Goal: Task Accomplishment & Management: Manage account settings

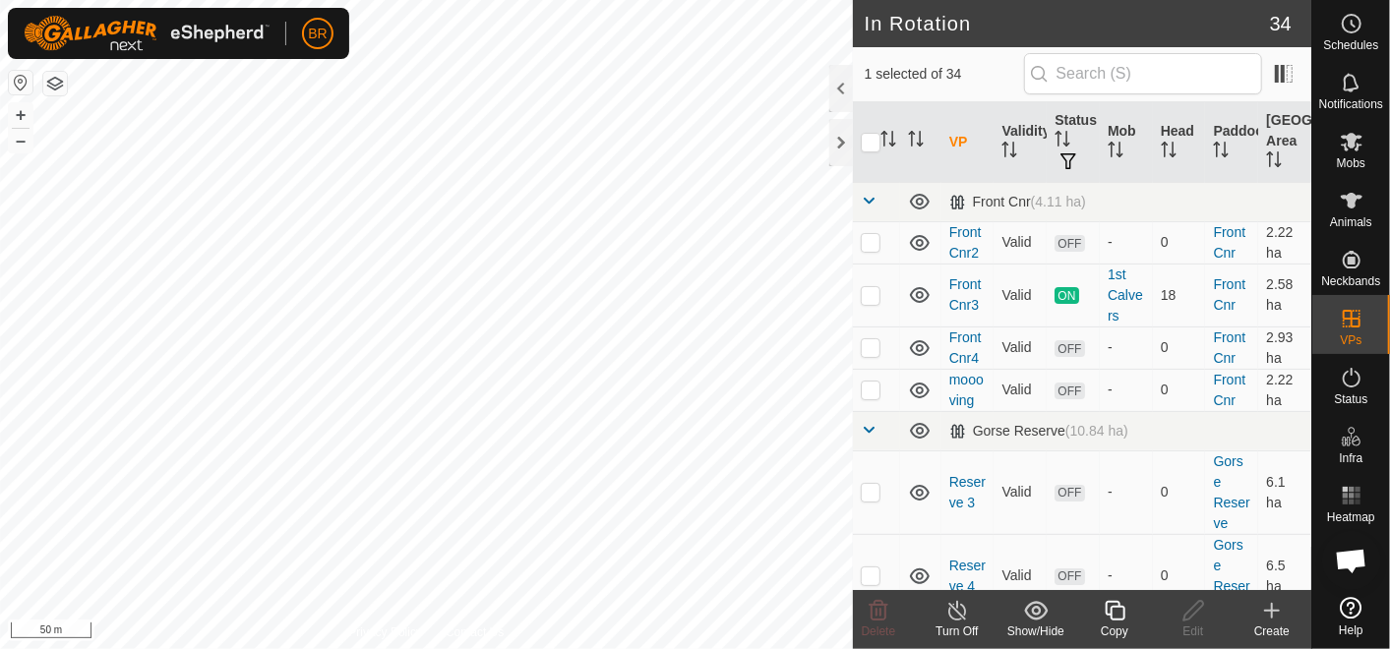
click at [1354, 150] on icon at bounding box center [1352, 142] width 24 height 24
click div "MA BLewers"
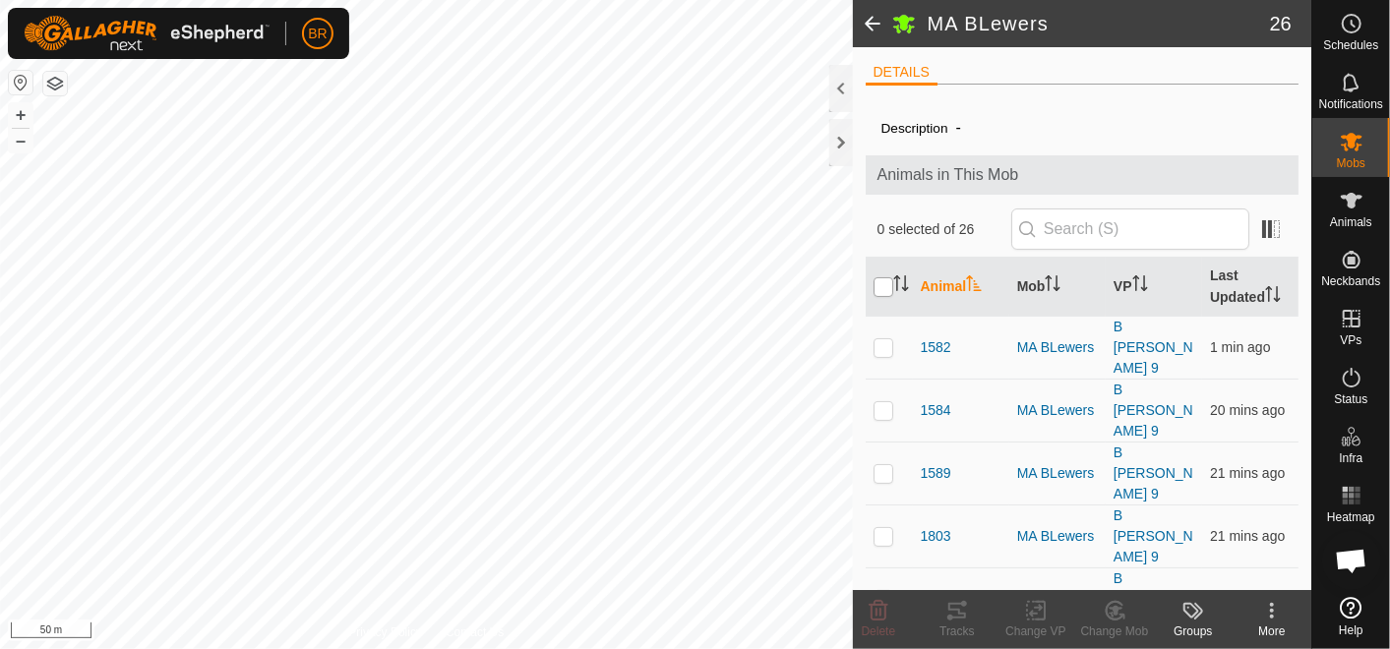
click at [885, 285] on input "checkbox" at bounding box center [883, 287] width 20 height 20
checkbox input "true"
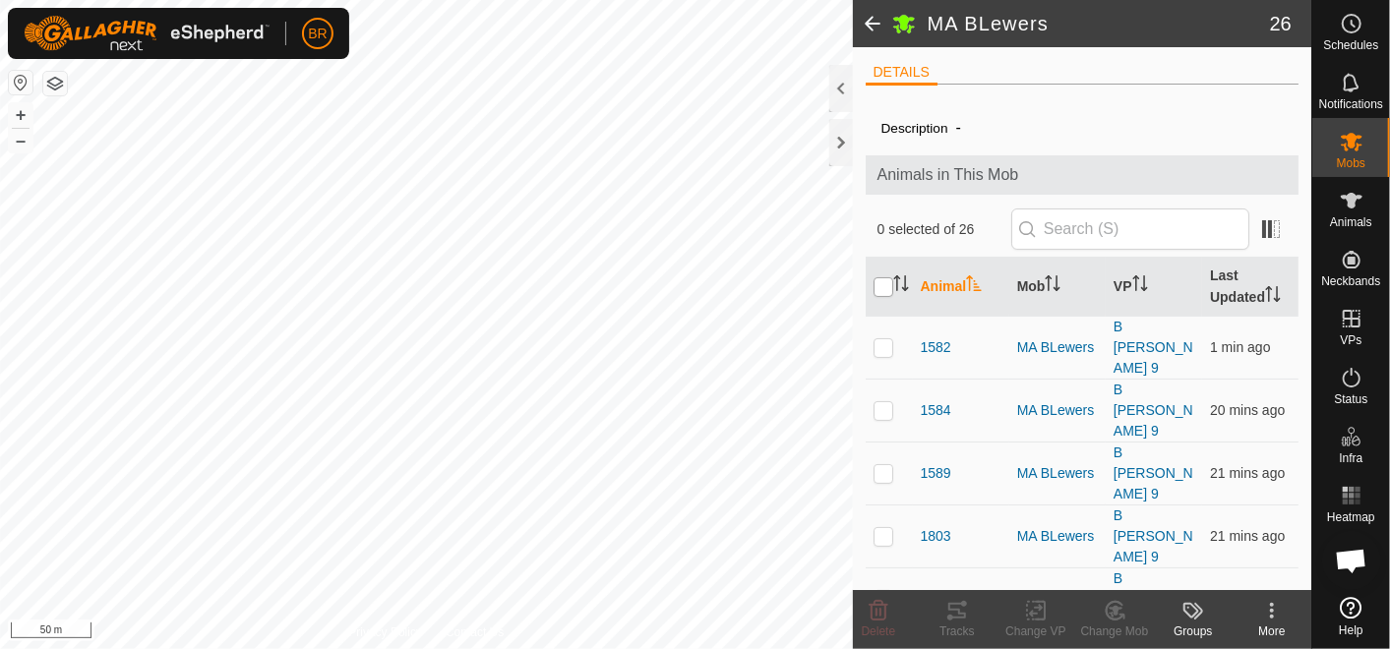
checkbox input "true"
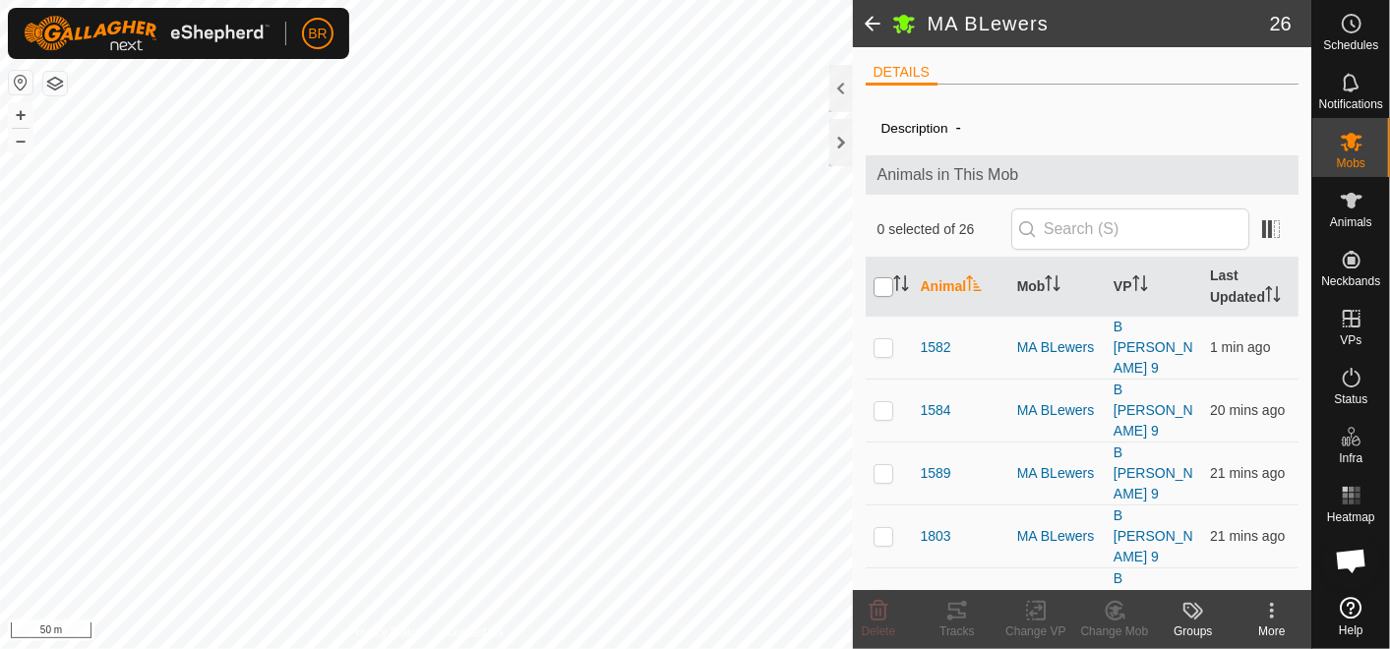
checkbox input "true"
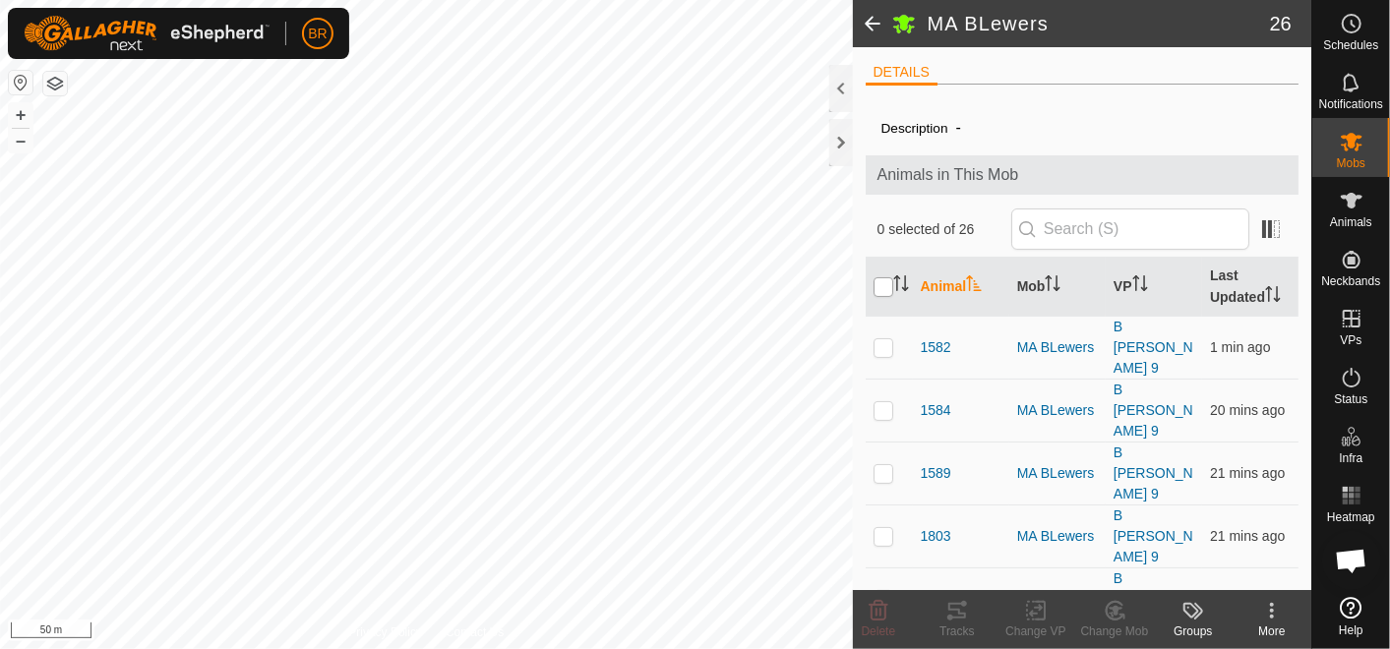
checkbox input "true"
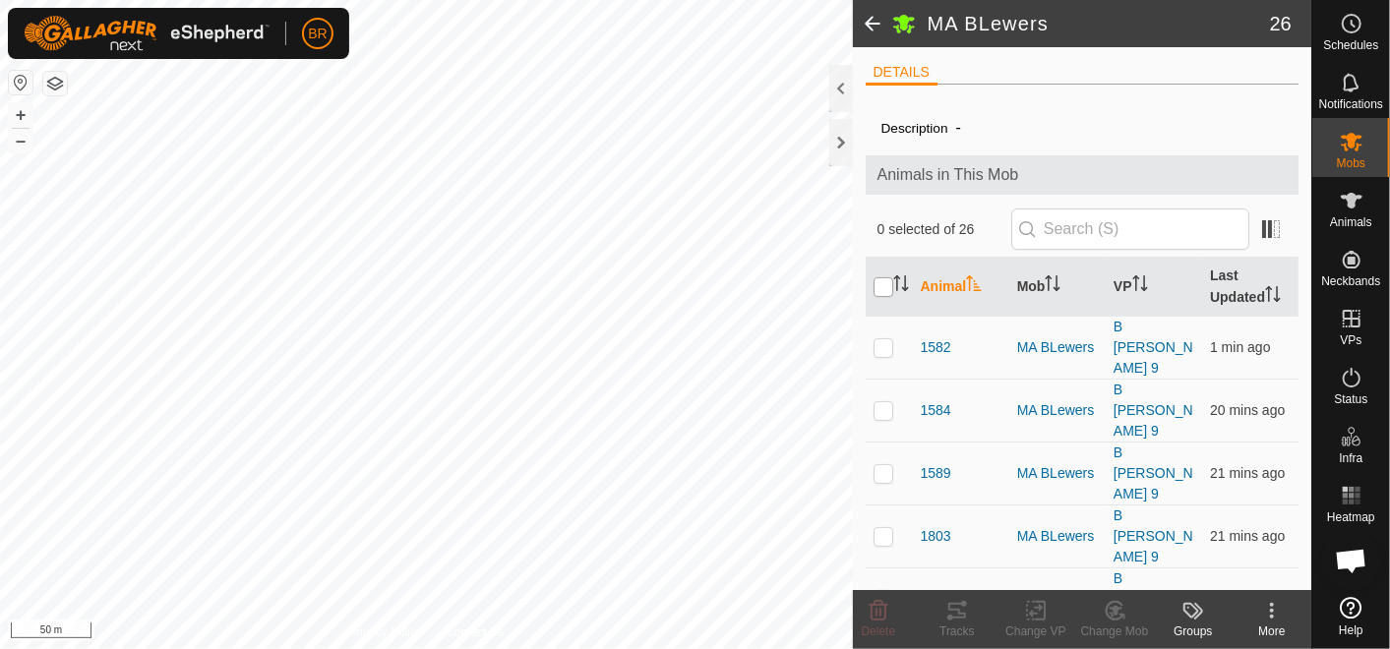
checkbox input "true"
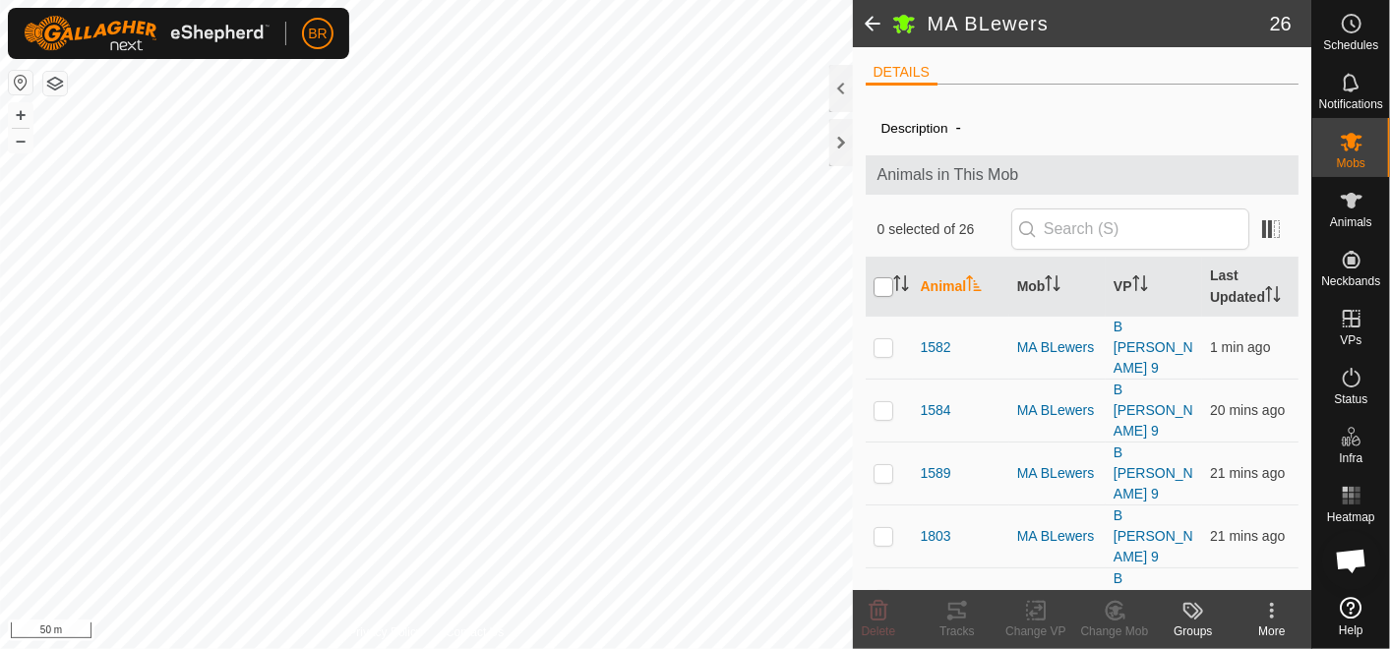
checkbox input "true"
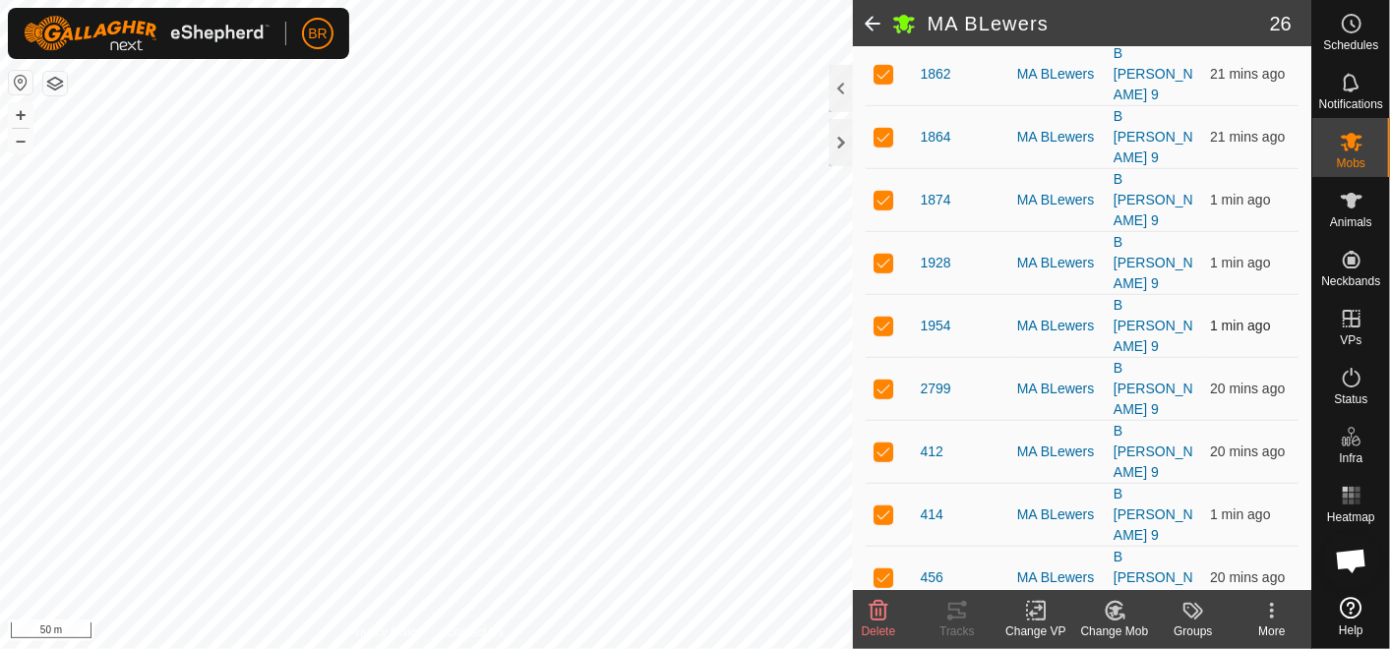
scroll to position [655, 0]
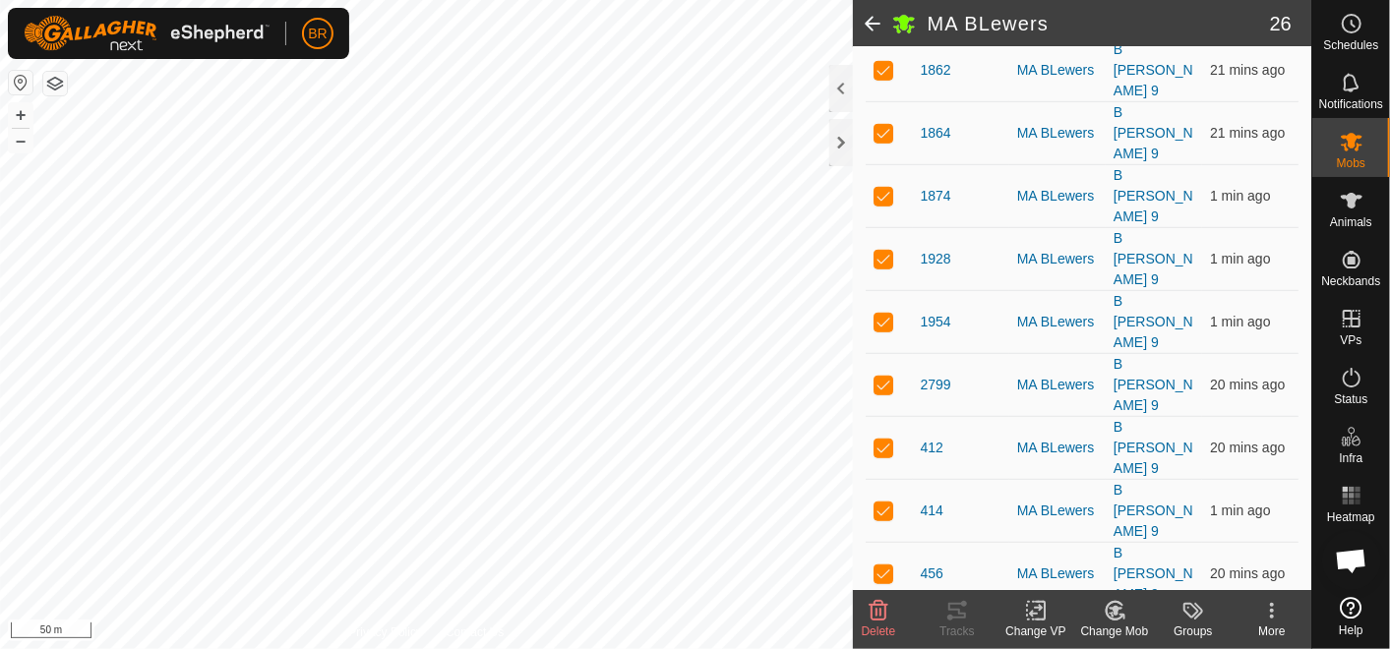
click at [1038, 615] on icon at bounding box center [1036, 611] width 25 height 24
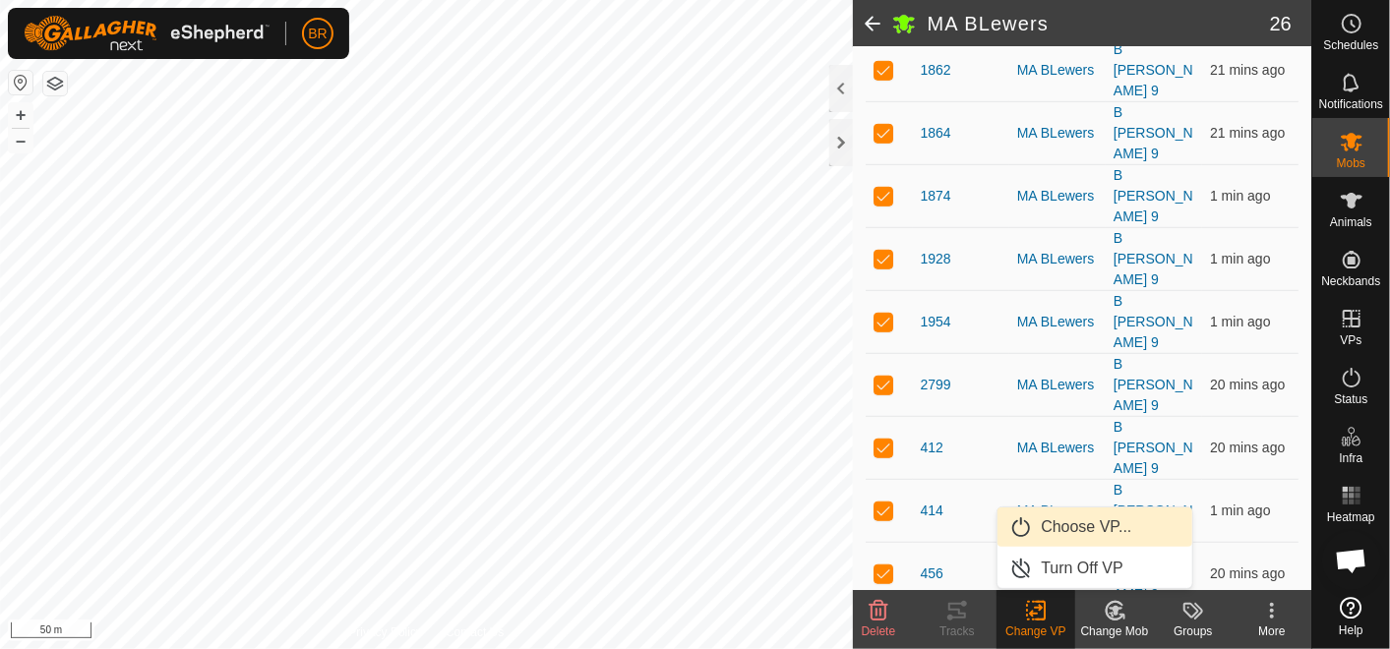
click at [1053, 516] on link "Choose VP..." at bounding box center [1094, 527] width 195 height 39
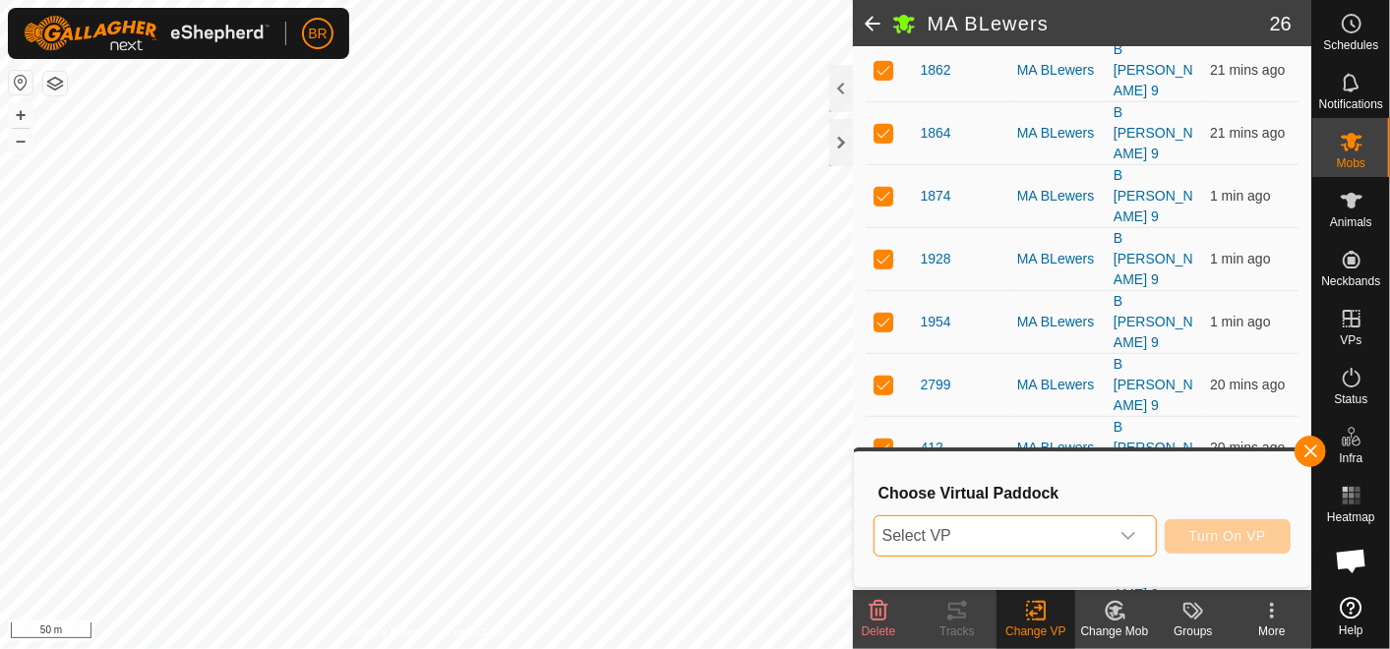
click at [1070, 539] on span "Select VP" at bounding box center [991, 535] width 234 height 39
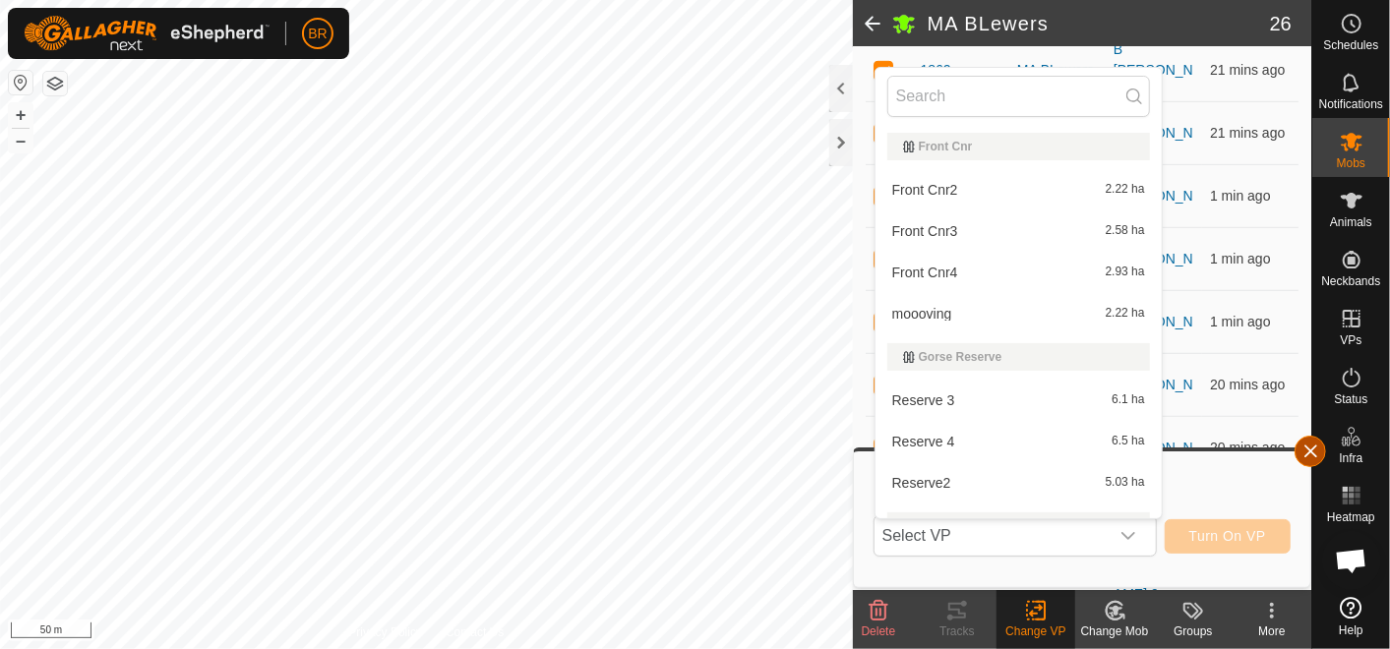
click at [1315, 456] on button "button" at bounding box center [1309, 451] width 31 height 31
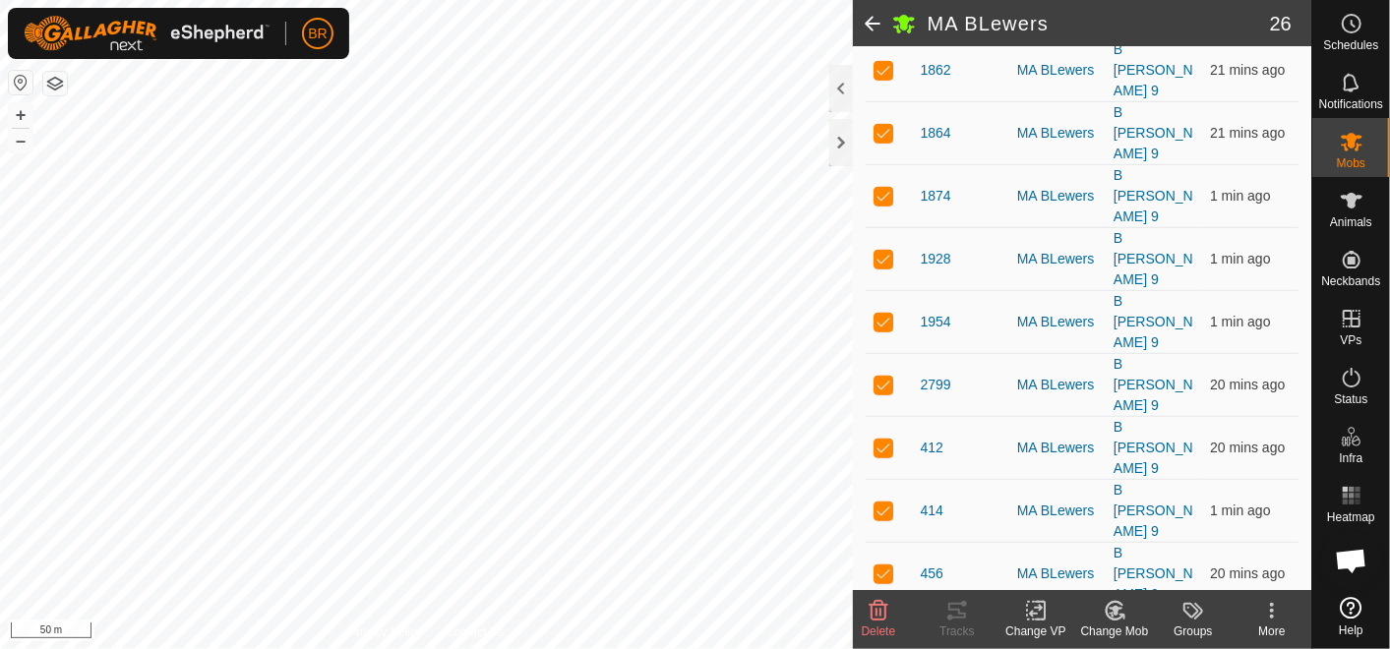
click at [865, 21] on span at bounding box center [872, 23] width 39 height 47
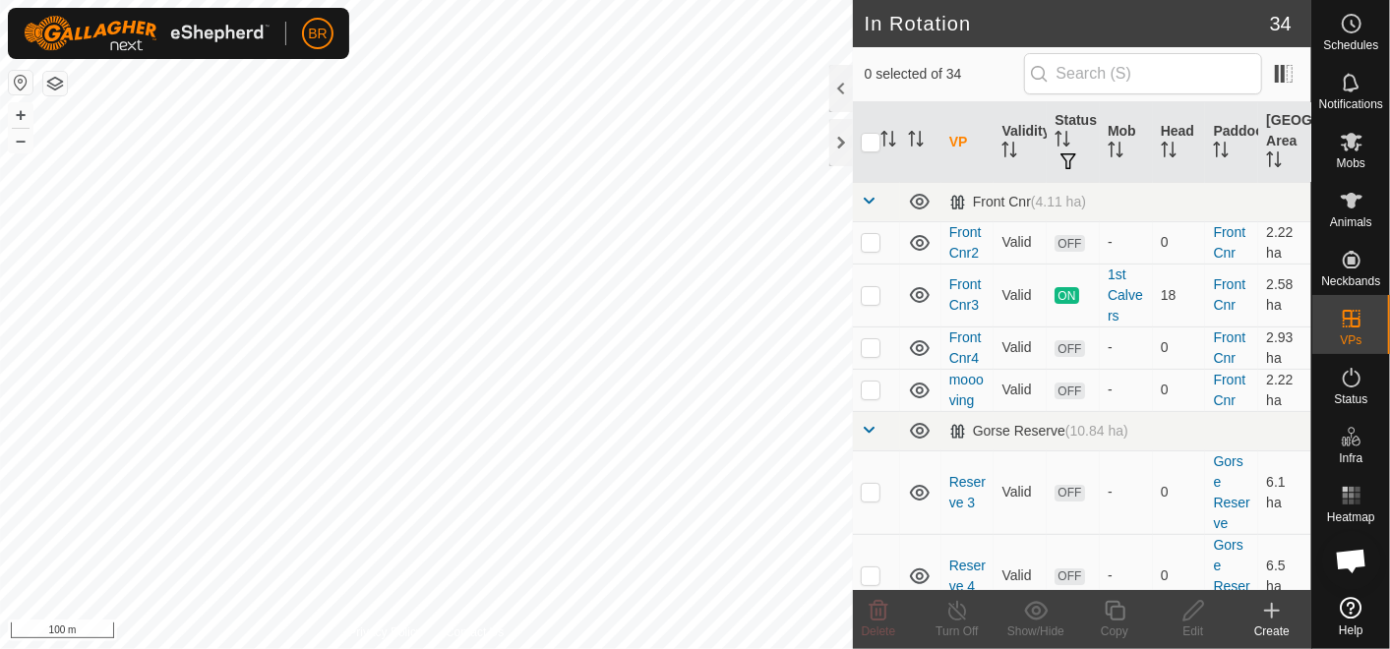
checkbox input "true"
click at [1187, 617] on icon at bounding box center [1193, 611] width 25 height 24
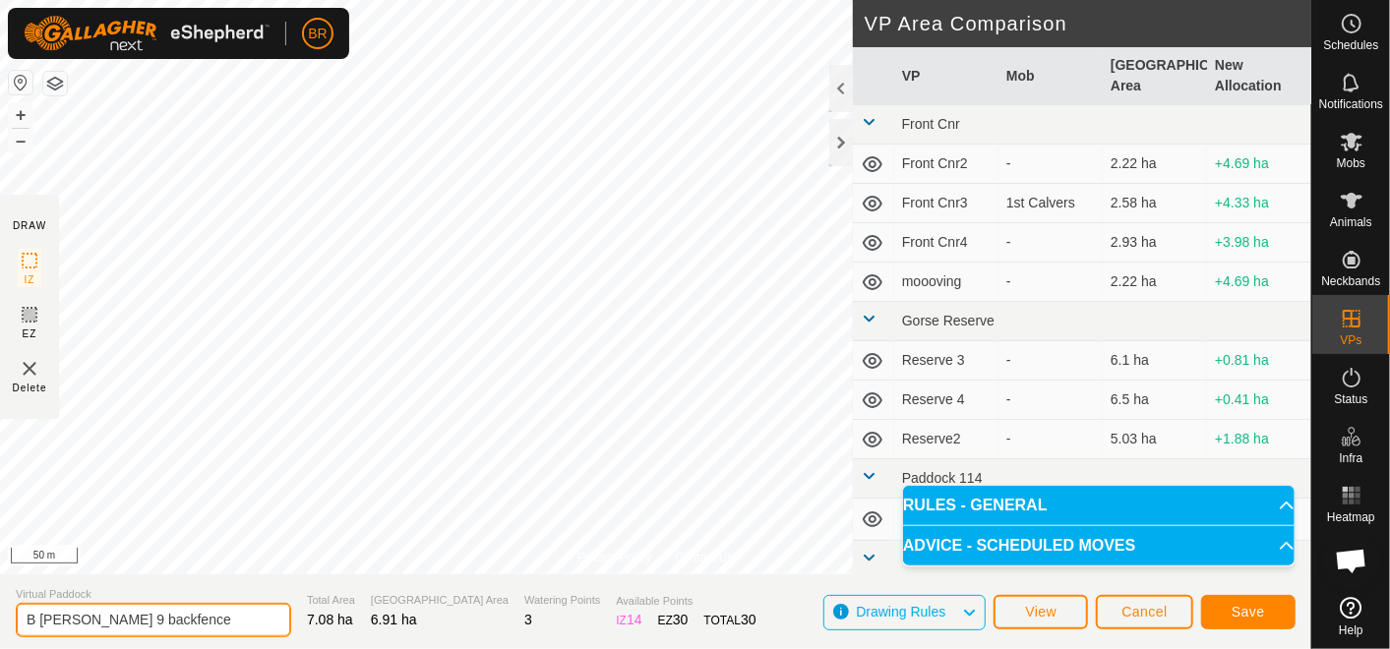
drag, startPoint x: 185, startPoint y: 616, endPoint x: 84, endPoint y: 620, distance: 101.4
click at [84, 620] on input "B [PERSON_NAME] 9 backfence" at bounding box center [153, 620] width 275 height 34
type input "B [PERSON_NAME] 9.1"
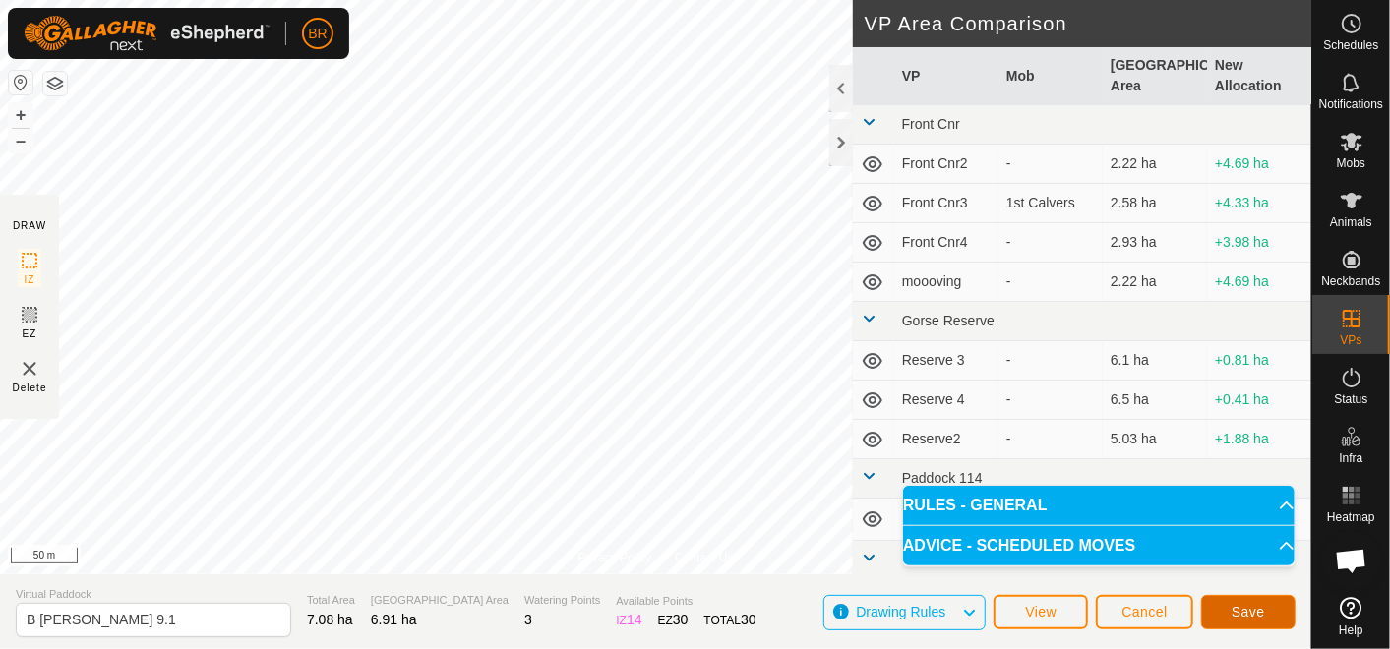
click at [1259, 621] on button "Save" at bounding box center [1248, 612] width 94 height 34
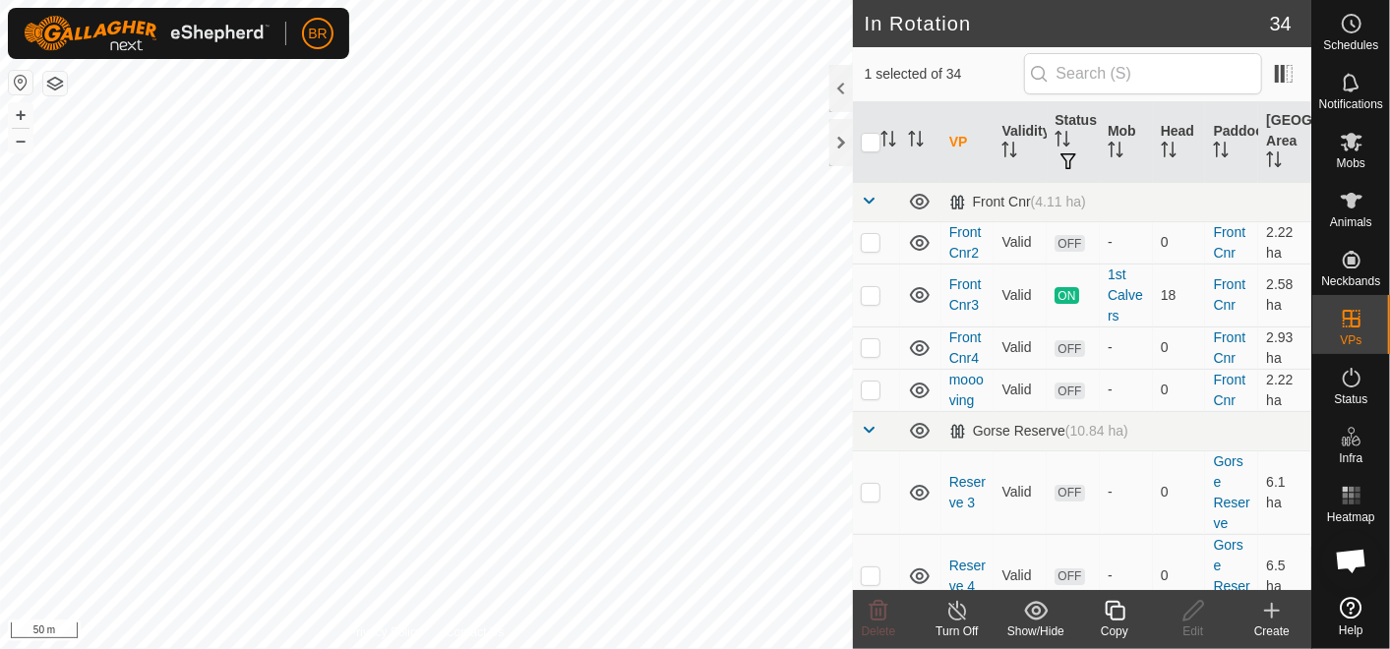
checkbox input "false"
checkbox input "true"
click at [1349, 141] on icon at bounding box center [1352, 142] width 22 height 19
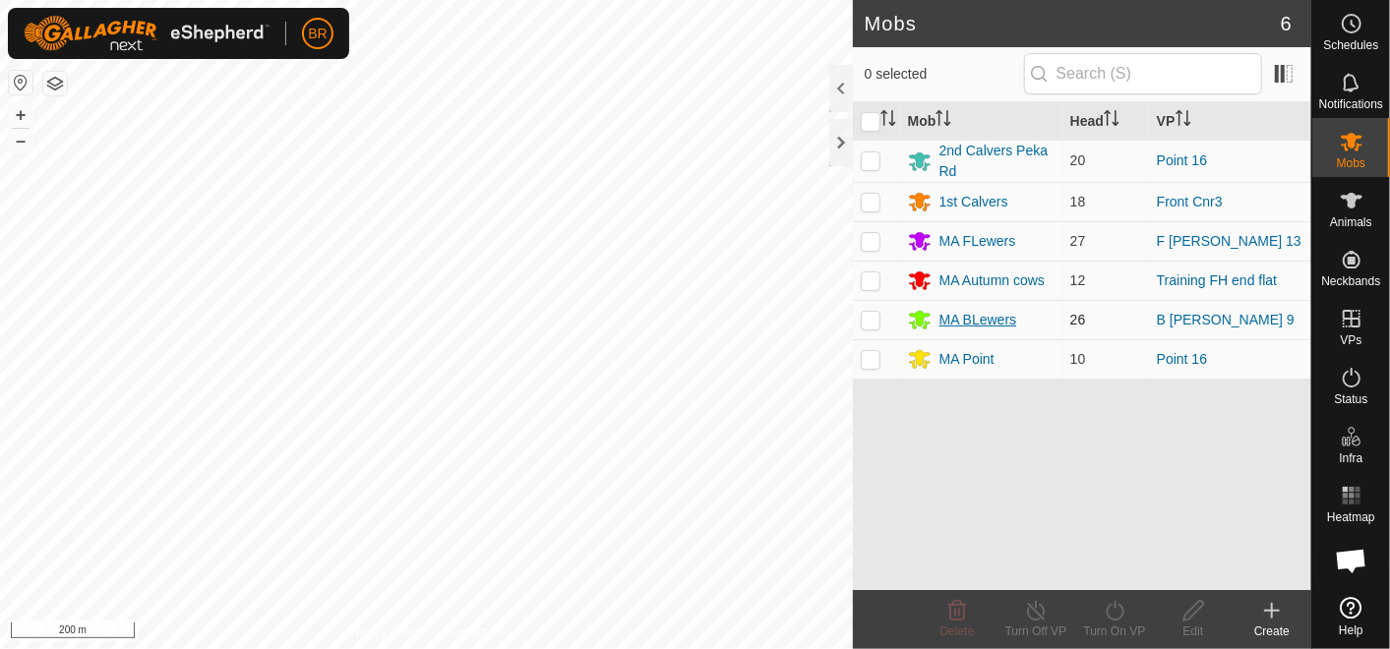
click at [955, 312] on div "MA BLewers" at bounding box center [978, 320] width 78 height 21
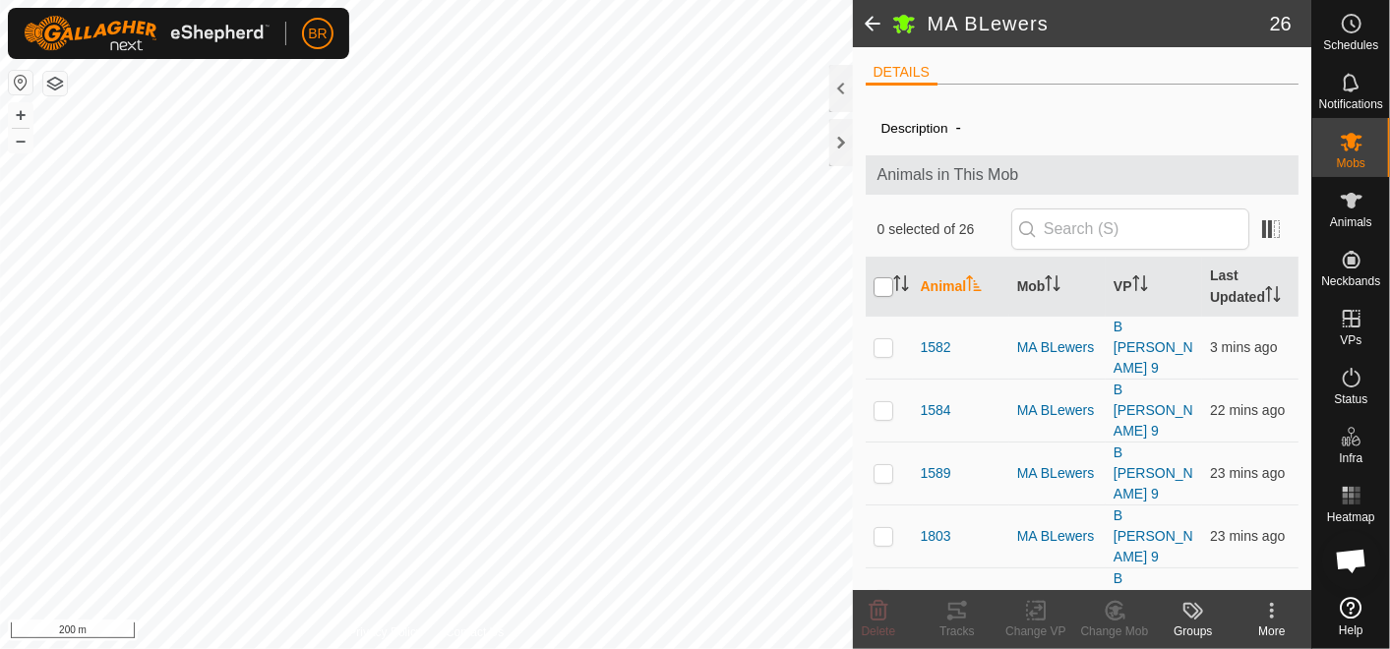
click at [874, 281] on input "checkbox" at bounding box center [883, 287] width 20 height 20
checkbox input "true"
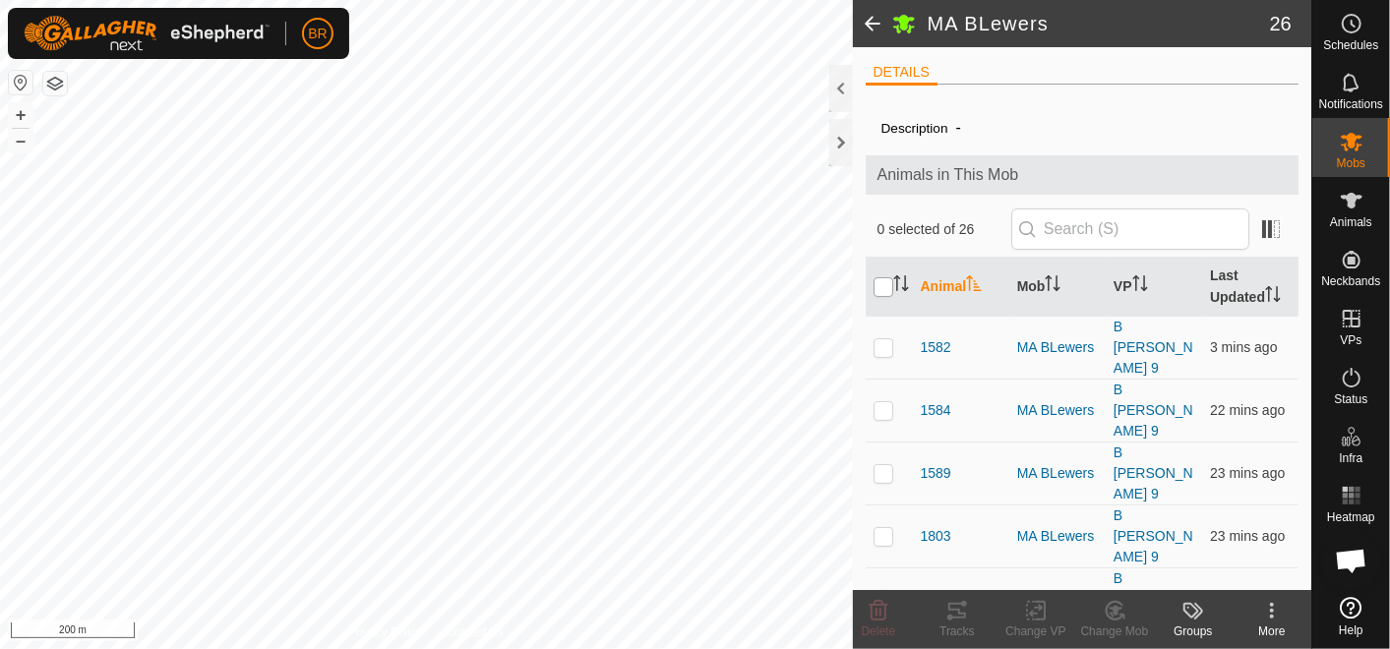
checkbox input "true"
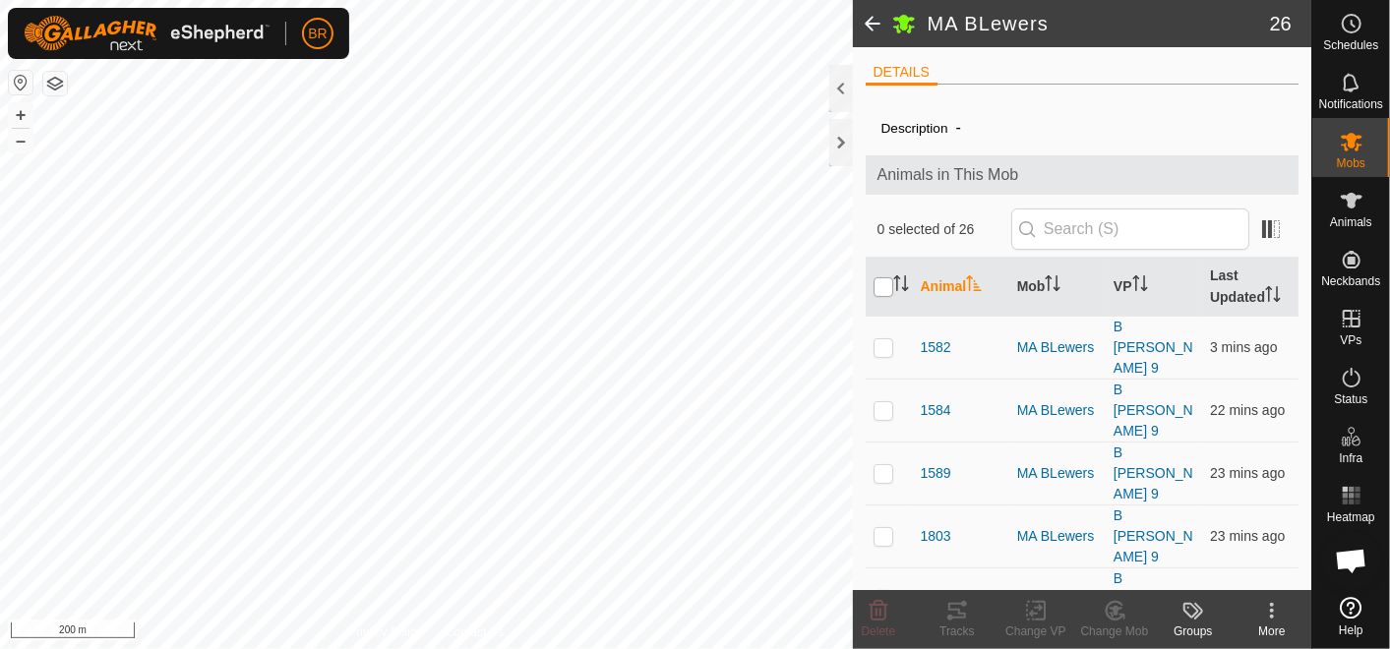
checkbox input "true"
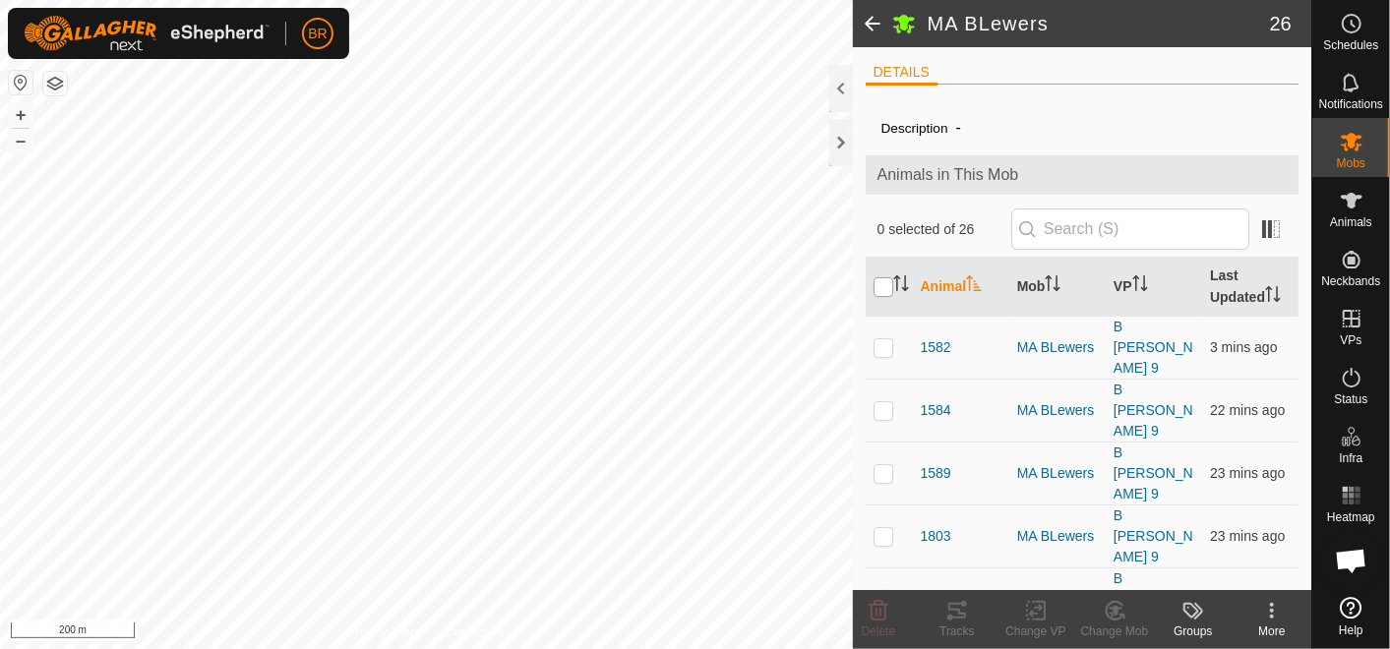
checkbox input "true"
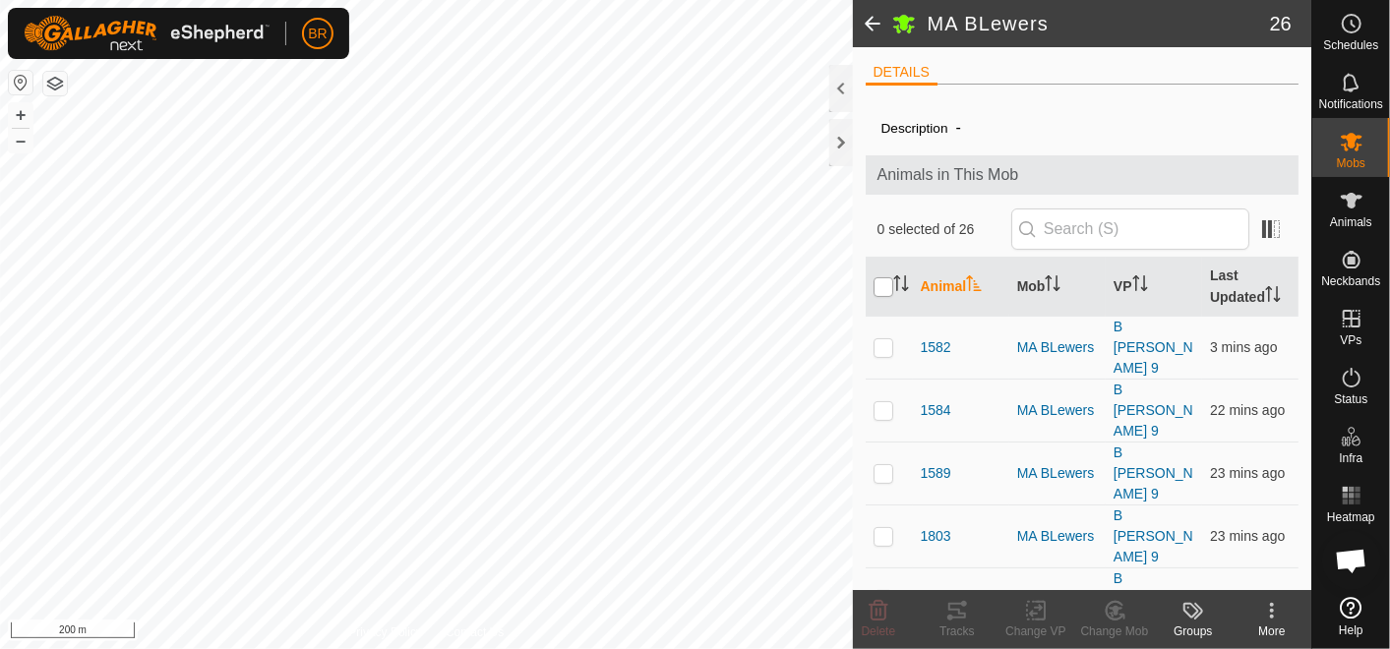
checkbox input "true"
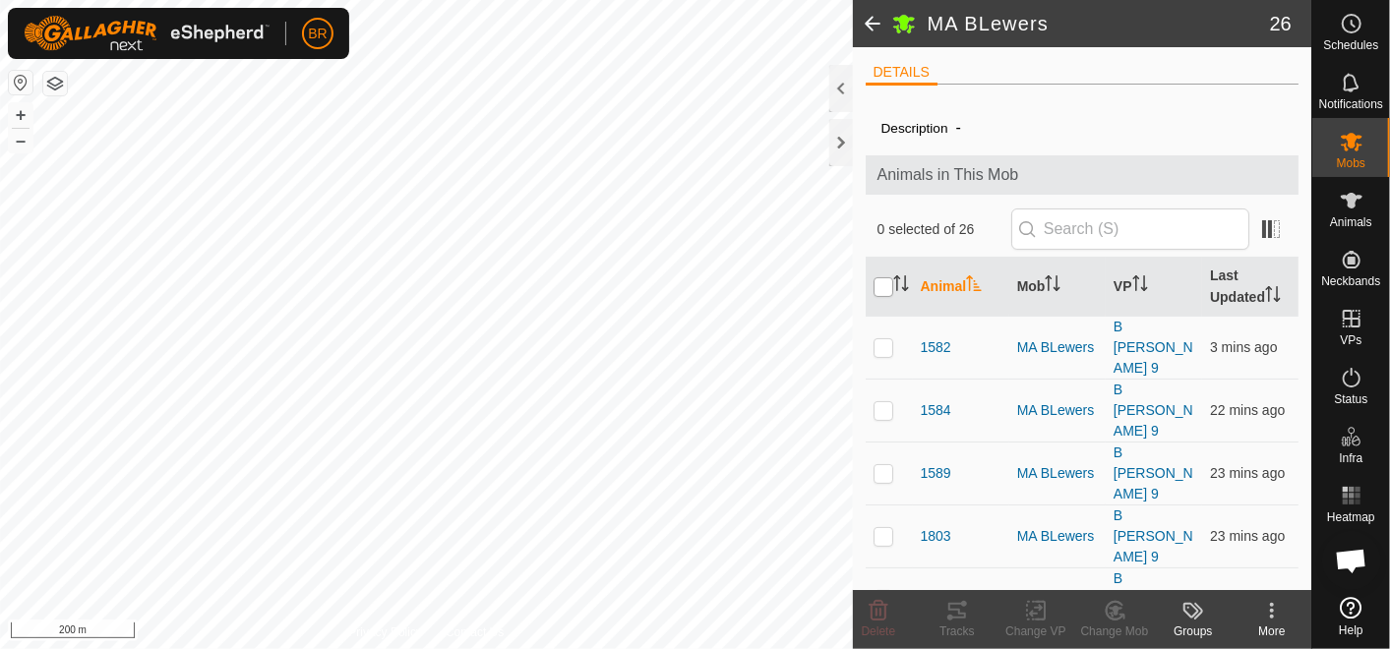
checkbox input "true"
click at [1034, 611] on icon at bounding box center [1036, 611] width 25 height 24
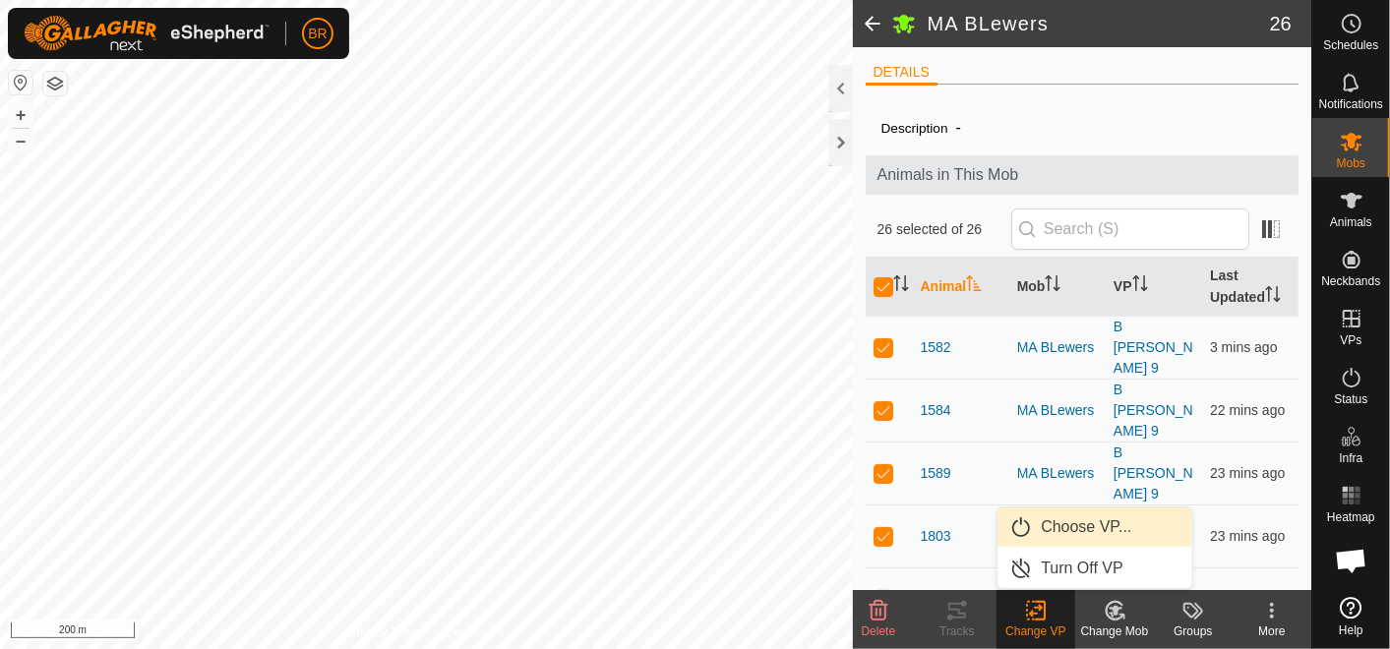
click at [1082, 518] on link "Choose VP..." at bounding box center [1094, 527] width 195 height 39
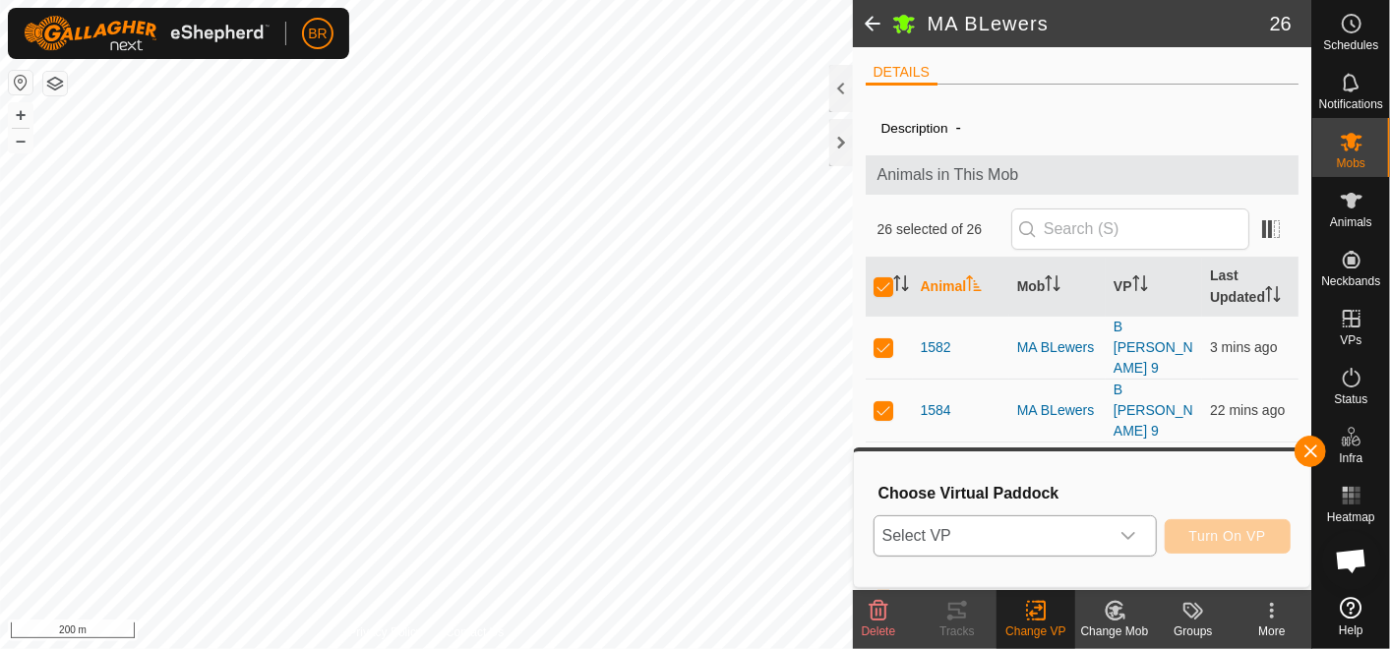
click at [1053, 530] on span "Select VP" at bounding box center [991, 535] width 234 height 39
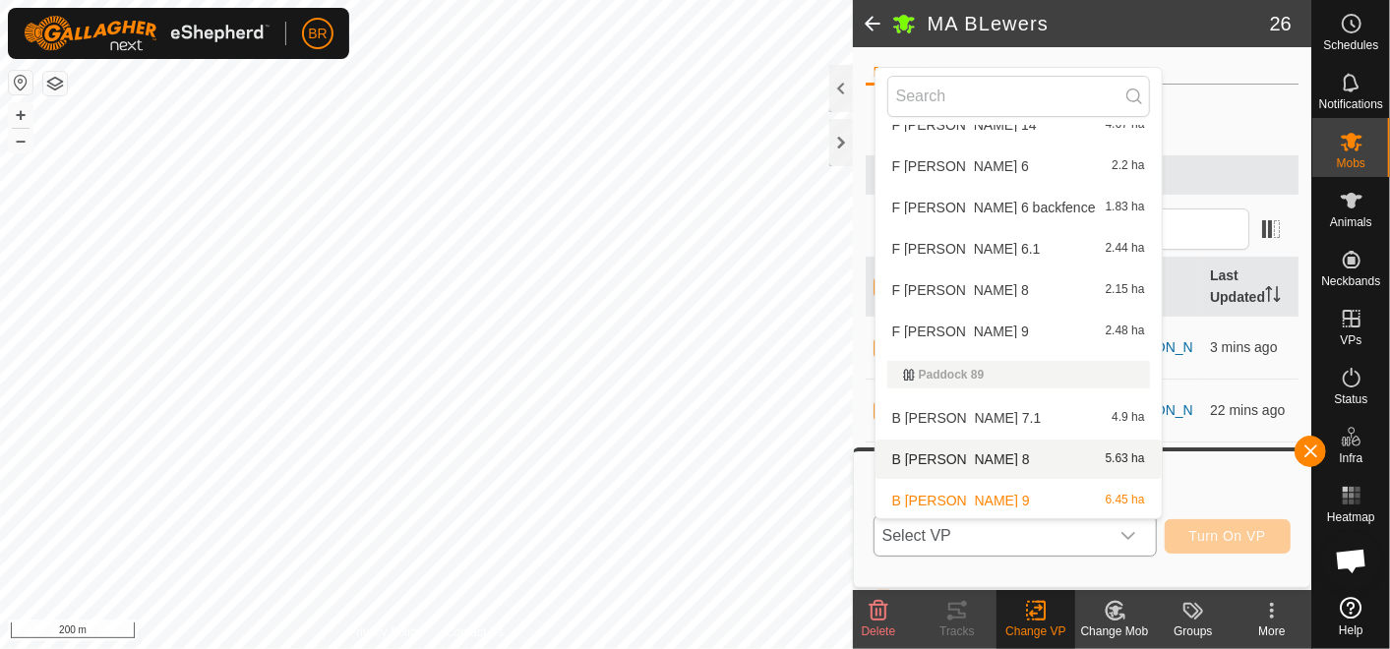
scroll to position [764, 0]
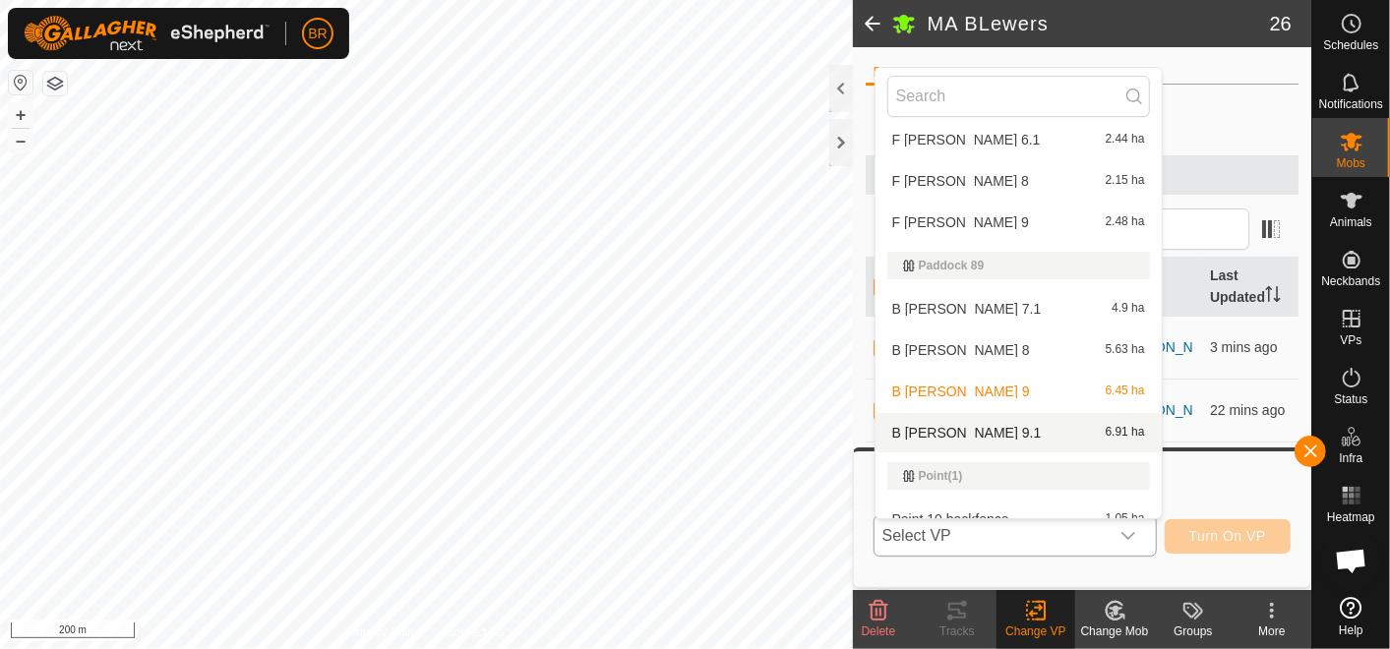
click at [942, 418] on li "B [PERSON_NAME] 9.1 6.91 ha" at bounding box center [1018, 432] width 286 height 39
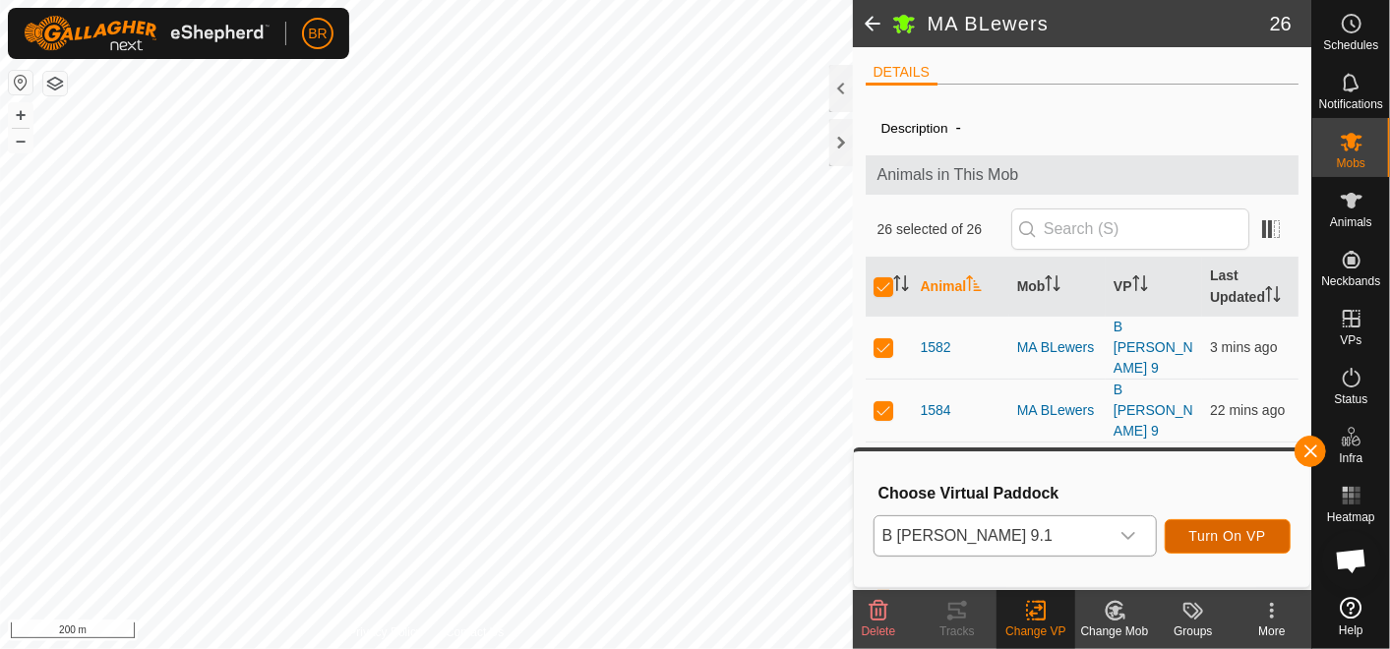
click at [1212, 529] on span "Turn On VP" at bounding box center [1227, 536] width 77 height 16
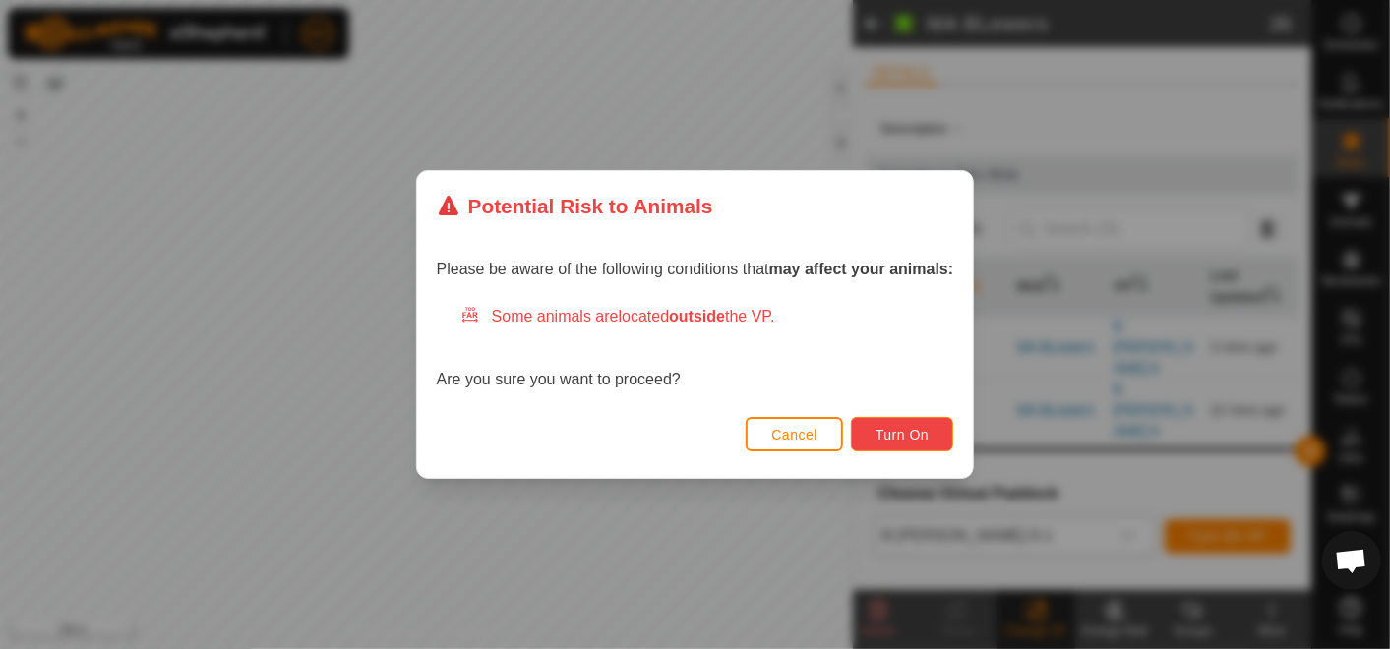
click at [922, 429] on span "Turn On" at bounding box center [901, 435] width 53 height 16
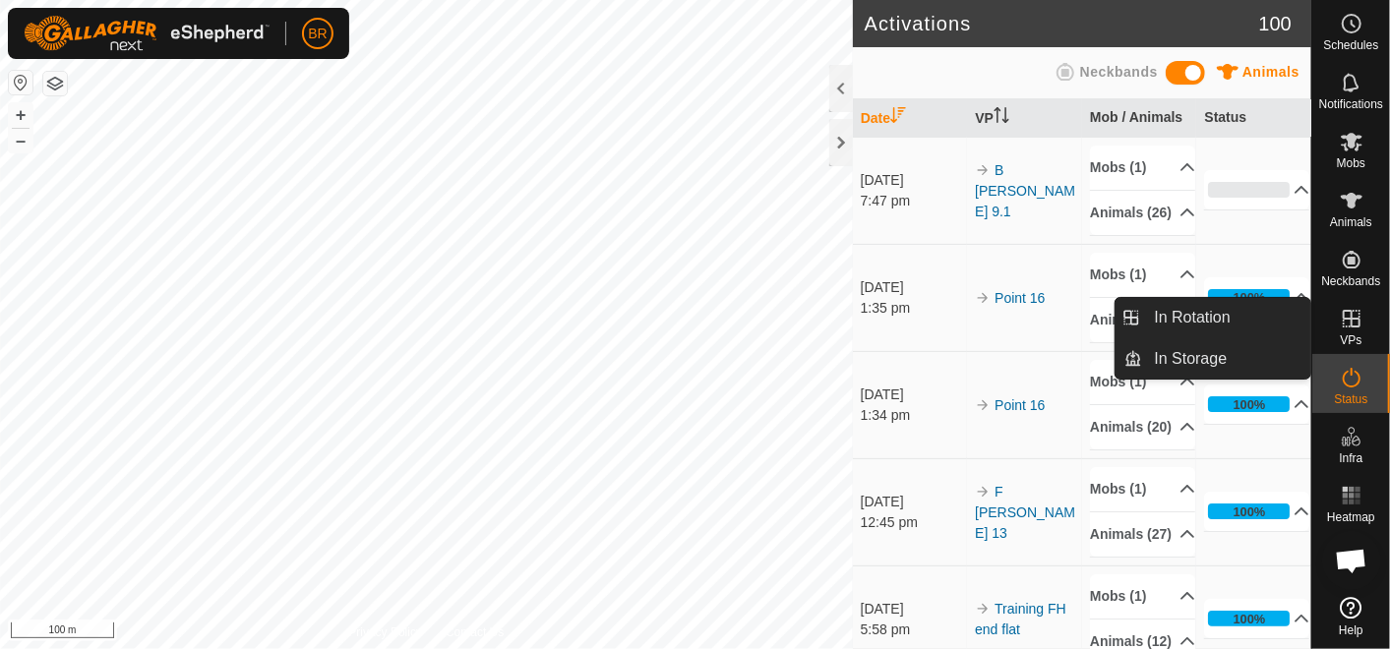
click at [1354, 321] on icon at bounding box center [1352, 319] width 24 height 24
click at [1212, 320] on link "In Rotation" at bounding box center [1227, 317] width 168 height 39
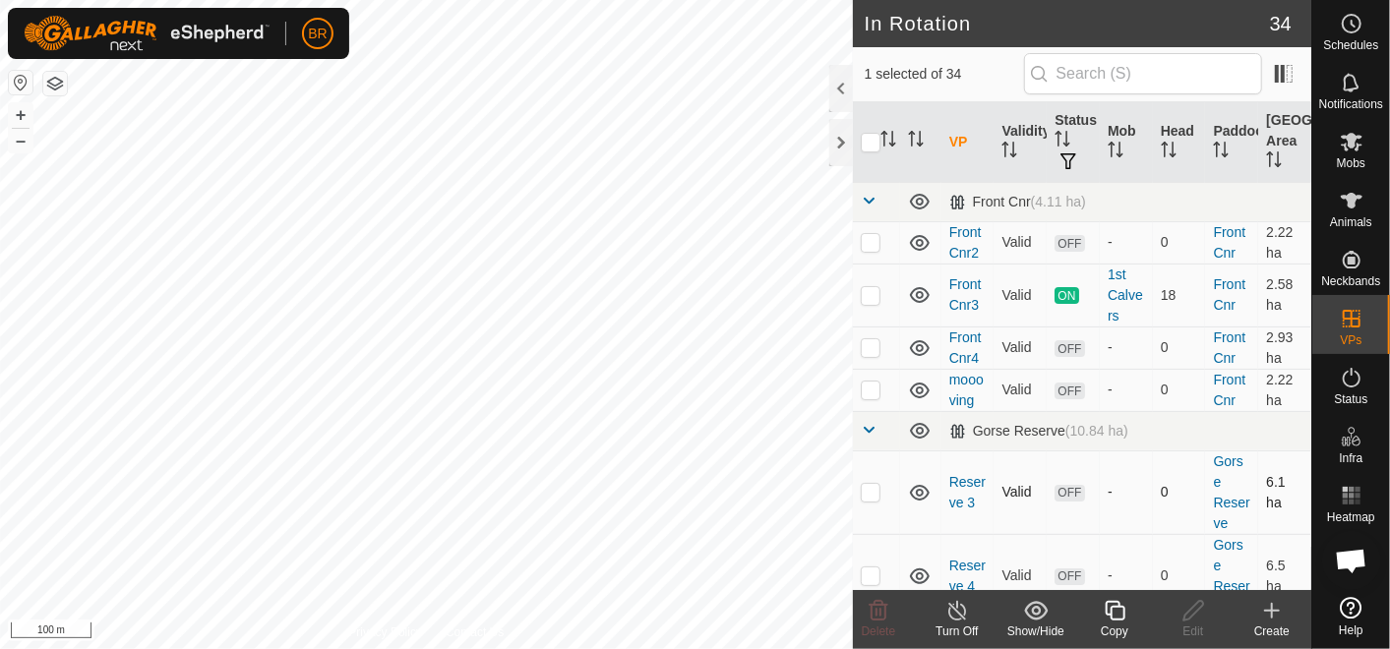
checkbox input "true"
checkbox input "false"
checkbox input "true"
click at [1107, 615] on icon at bounding box center [1115, 611] width 20 height 20
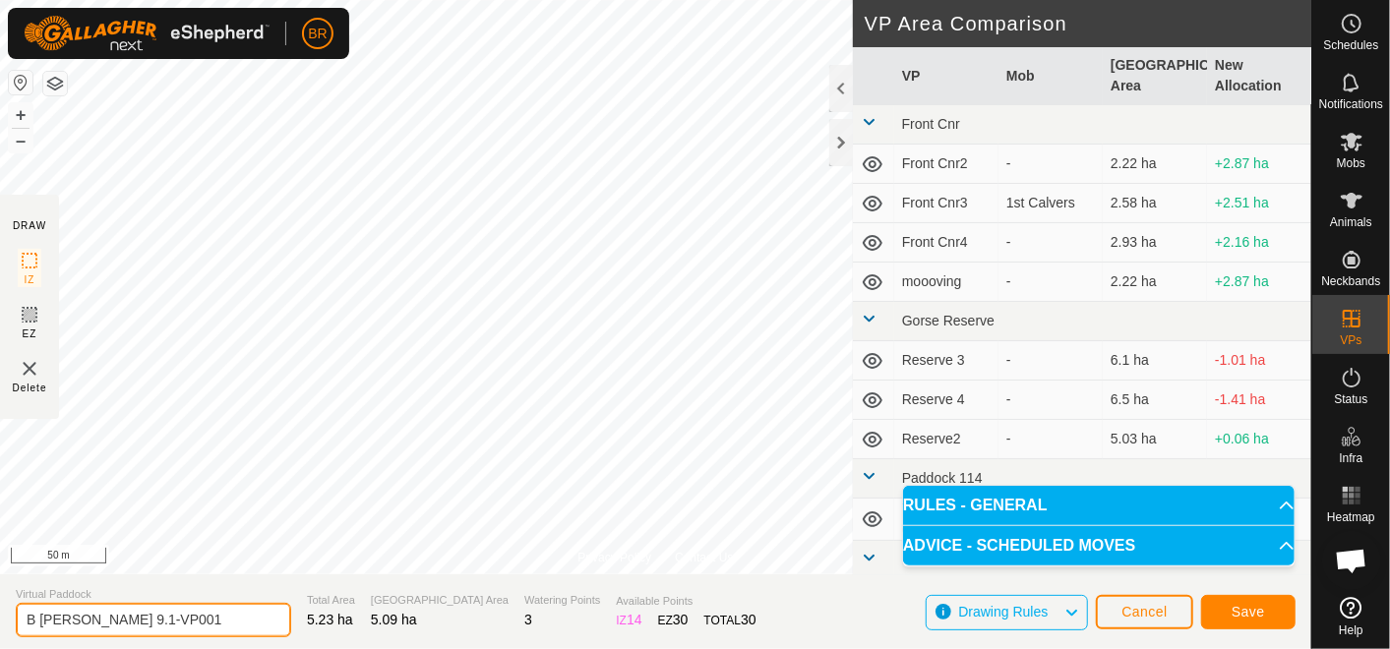
drag, startPoint x: 191, startPoint y: 616, endPoint x: 103, endPoint y: 608, distance: 87.9
click at [103, 608] on input "B [PERSON_NAME] 9.1-VP001" at bounding box center [153, 620] width 275 height 34
type input "B [PERSON_NAME] 9.1 backfence"
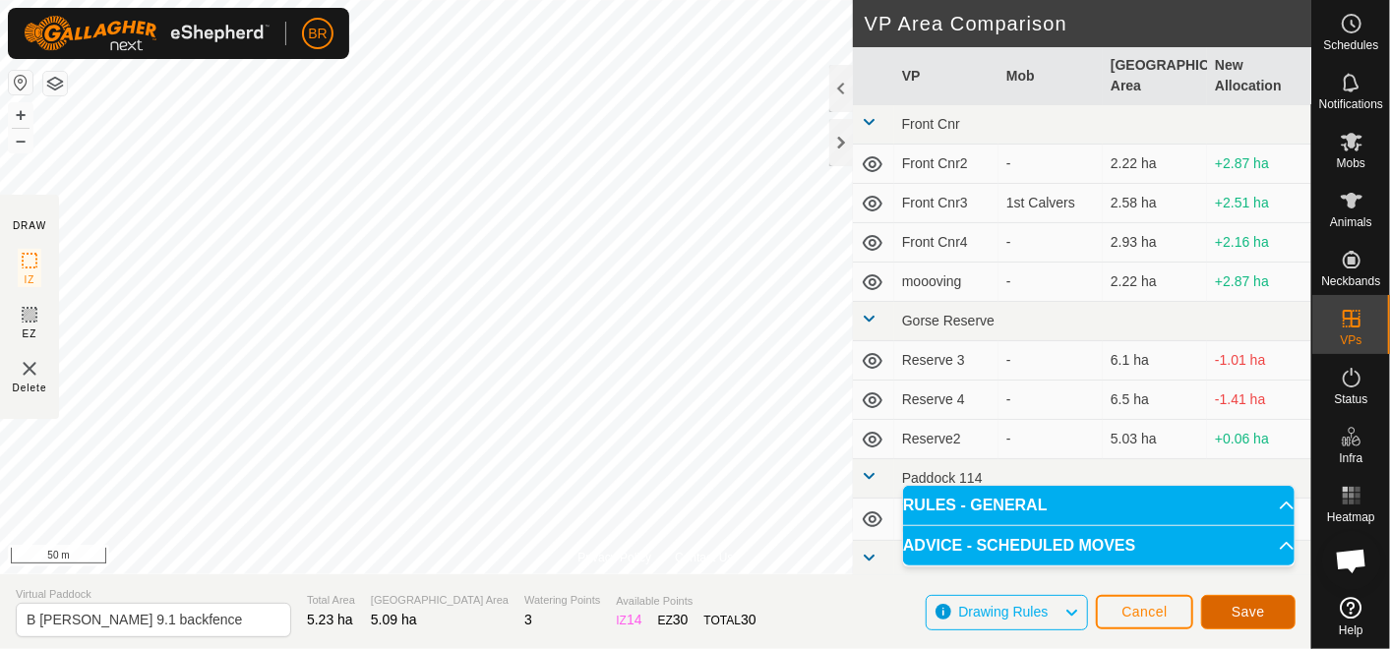
click at [1253, 612] on span "Save" at bounding box center [1248, 612] width 33 height 16
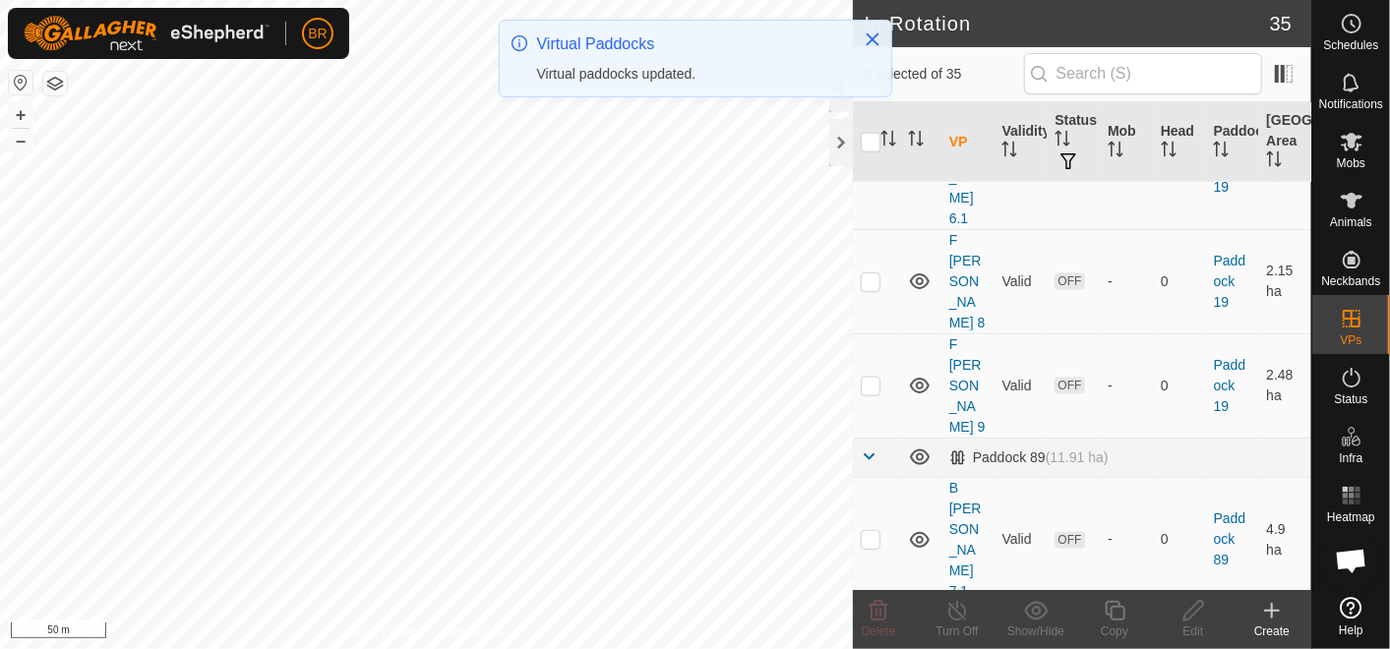
scroll to position [1639, 0]
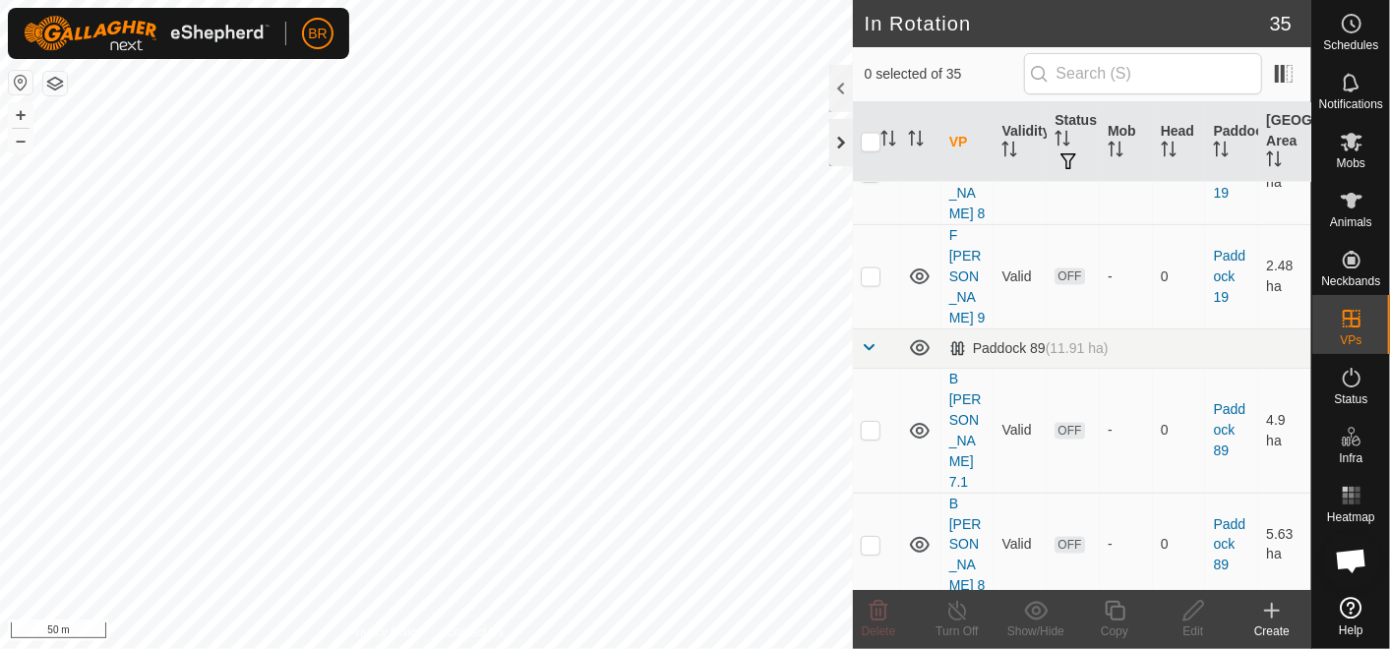
click at [840, 141] on div at bounding box center [841, 142] width 24 height 47
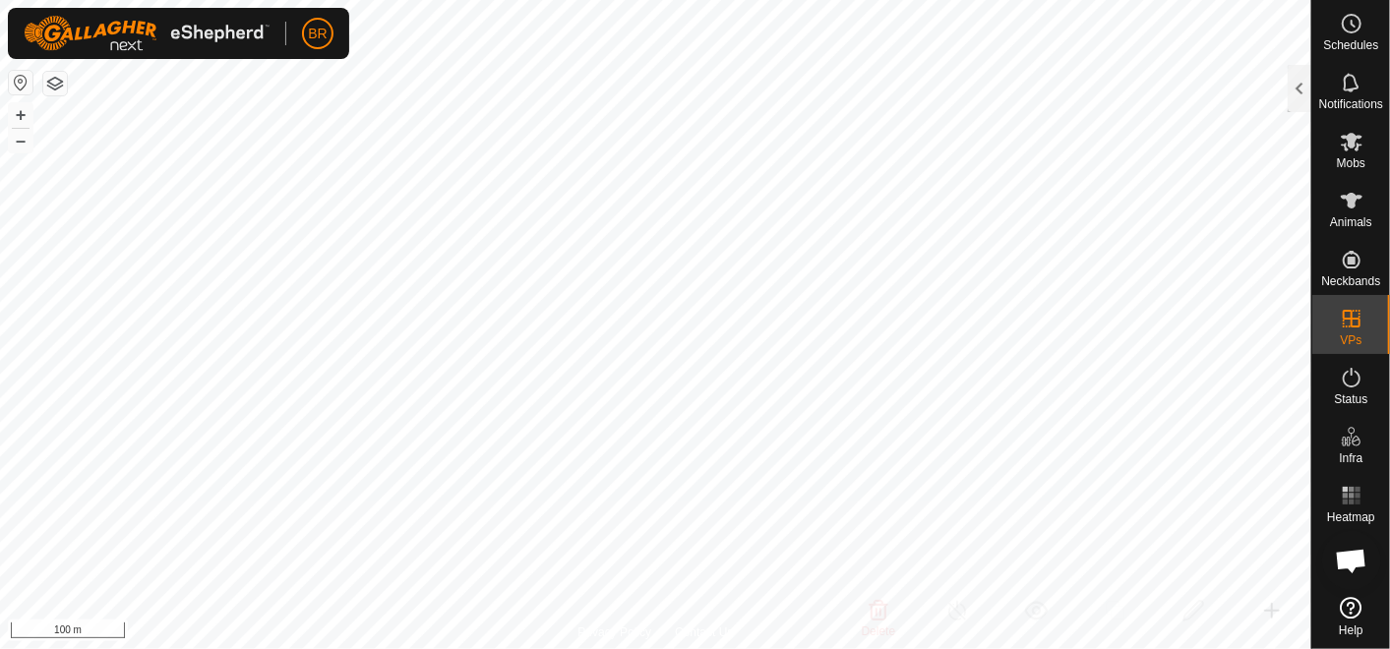
checkbox input "true"
click at [1294, 95] on div at bounding box center [1300, 88] width 24 height 47
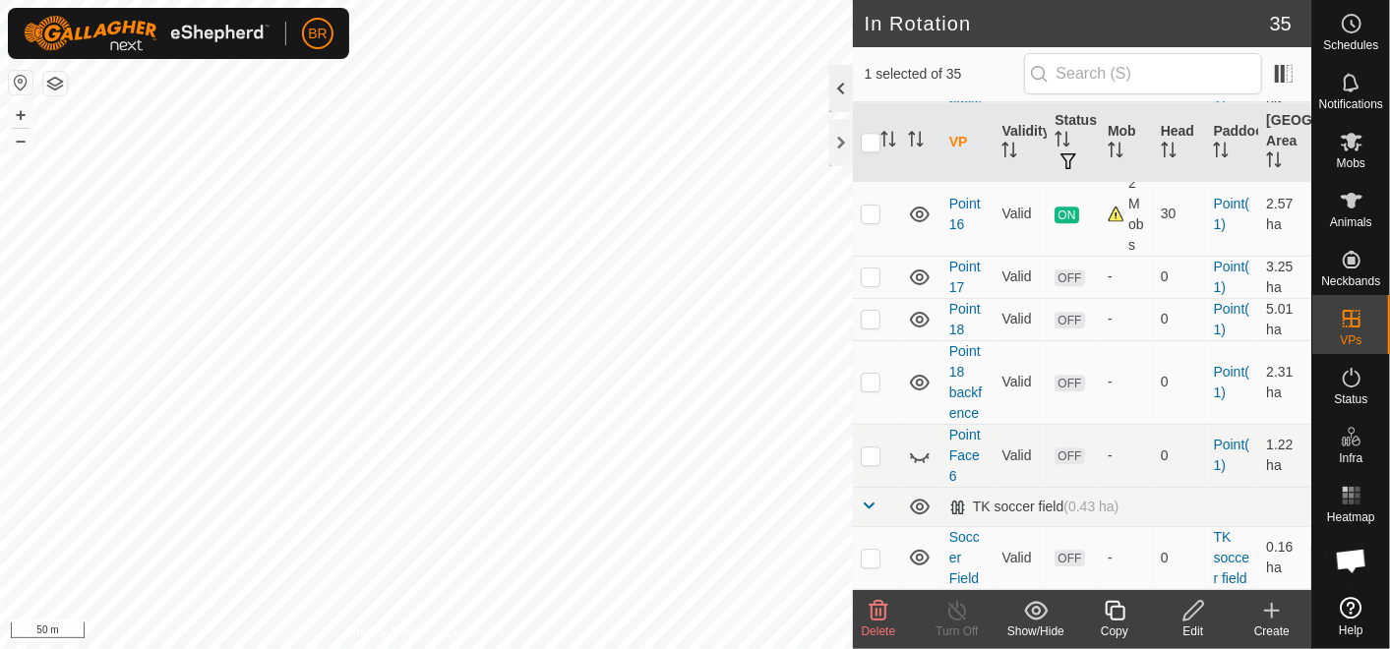
scroll to position [1639, 0]
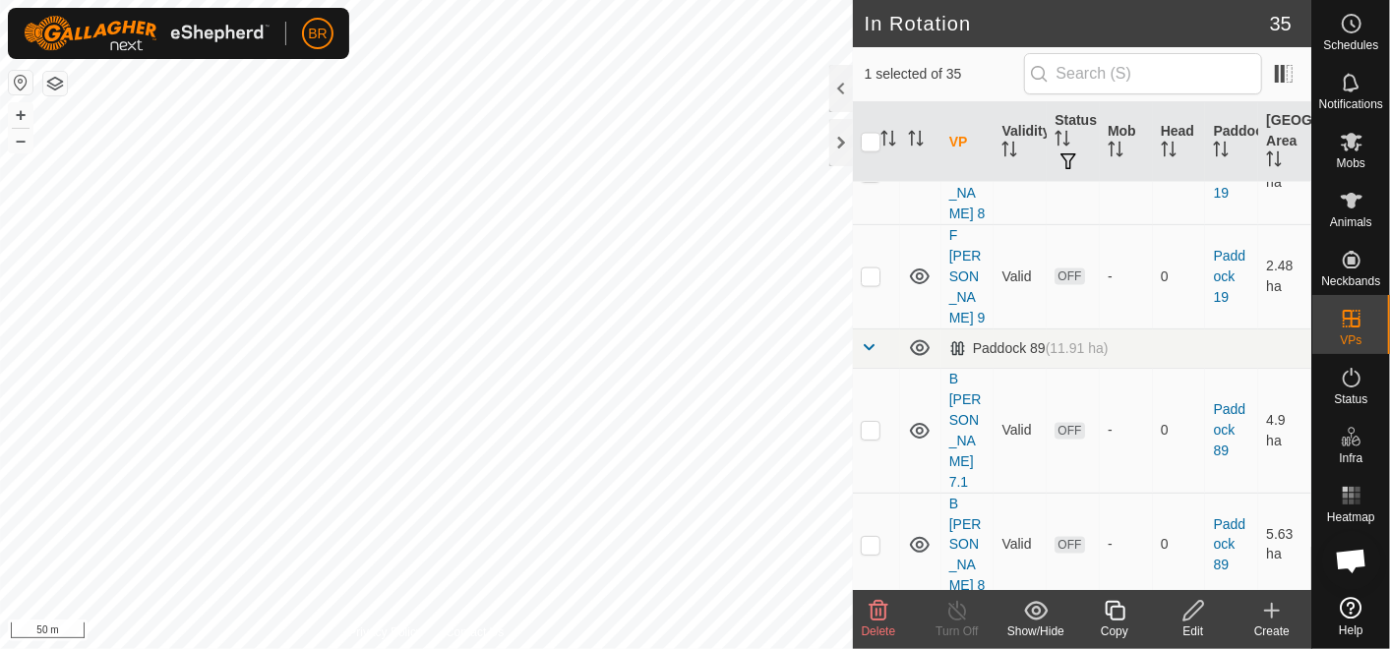
click at [1115, 619] on icon at bounding box center [1115, 611] width 20 height 20
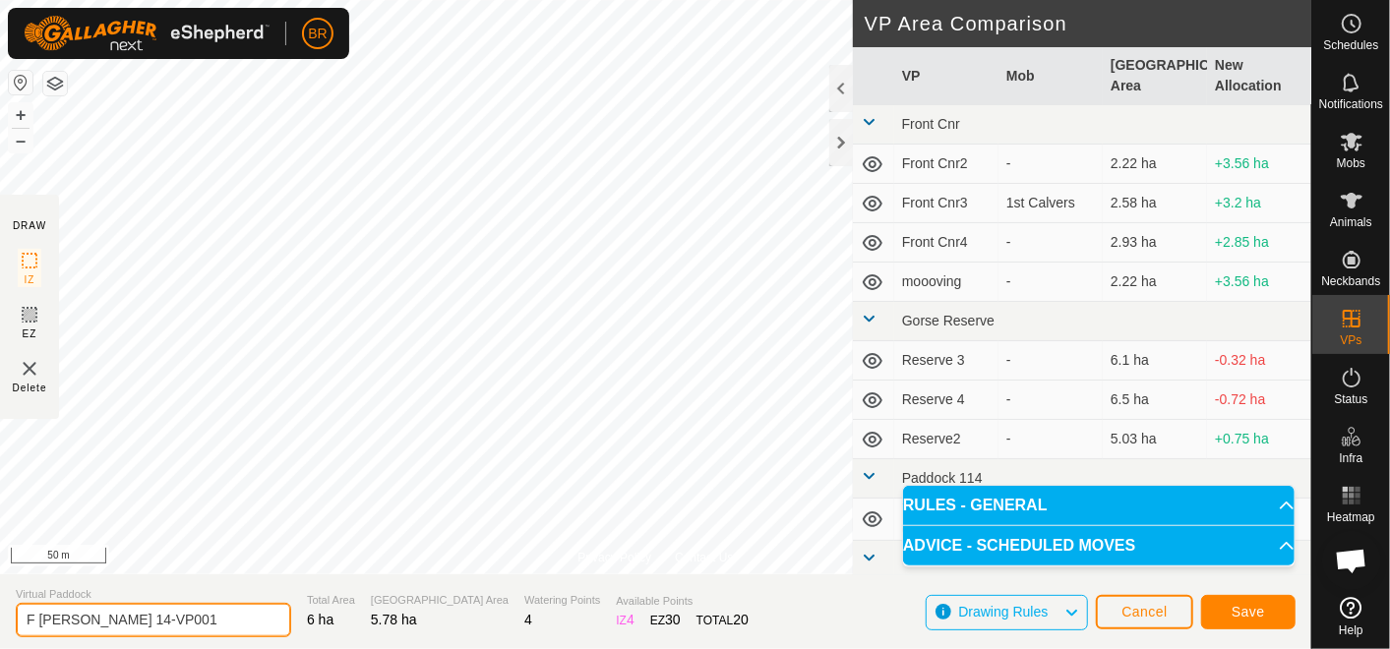
drag, startPoint x: 161, startPoint y: 613, endPoint x: 99, endPoint y: 632, distance: 64.7
click at [96, 633] on input "F [PERSON_NAME] 14-VP001" at bounding box center [153, 620] width 275 height 34
type input "F [PERSON_NAME] 15"
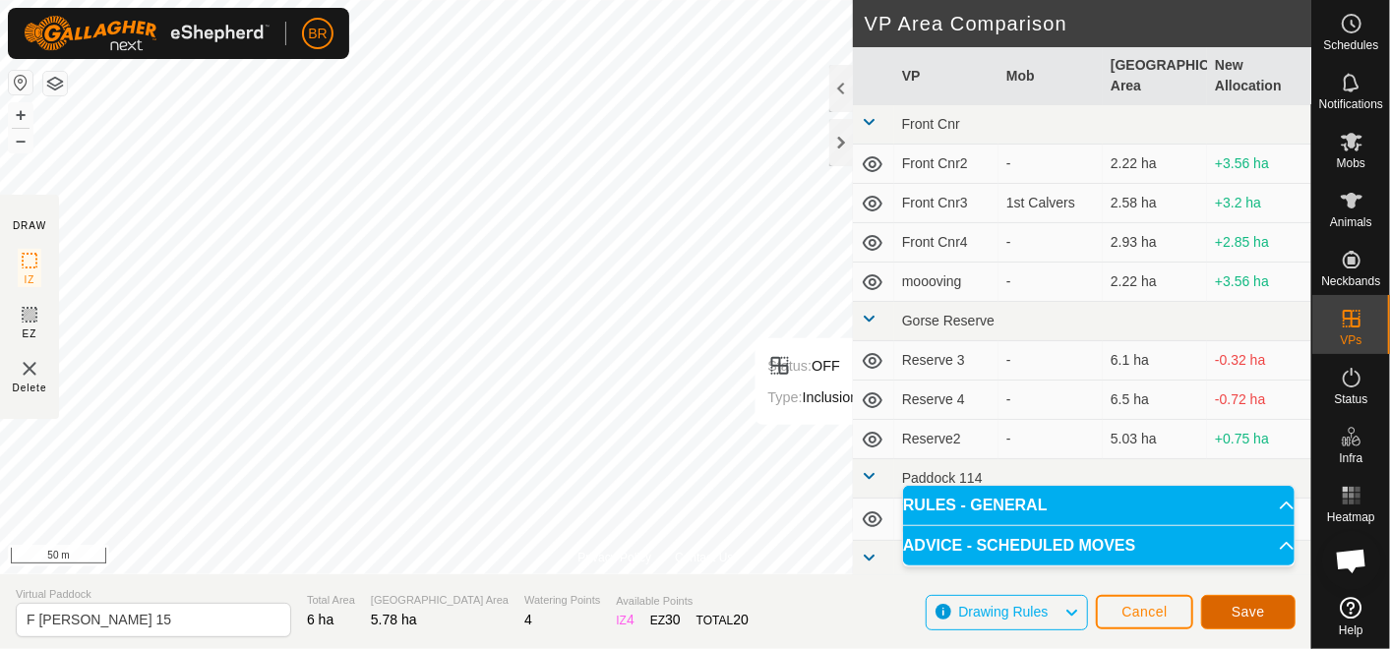
click at [1255, 605] on span "Save" at bounding box center [1248, 612] width 33 height 16
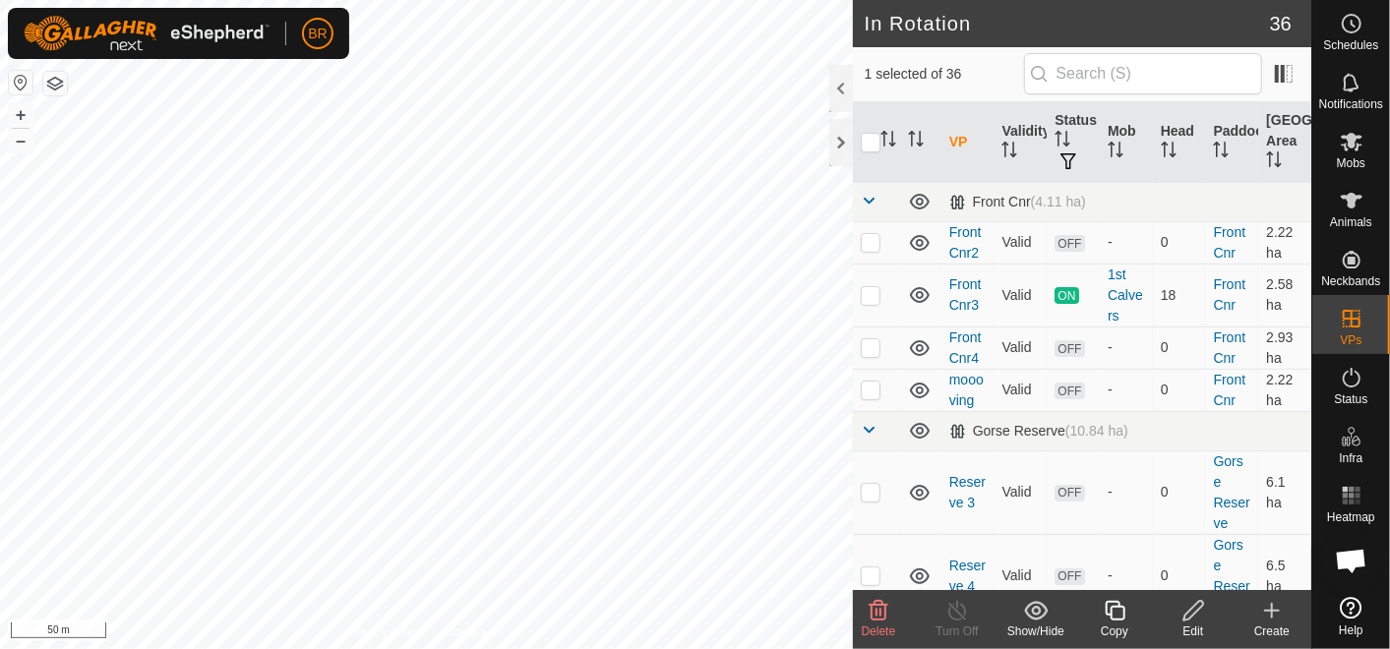
checkbox input "false"
checkbox input "true"
checkbox input "false"
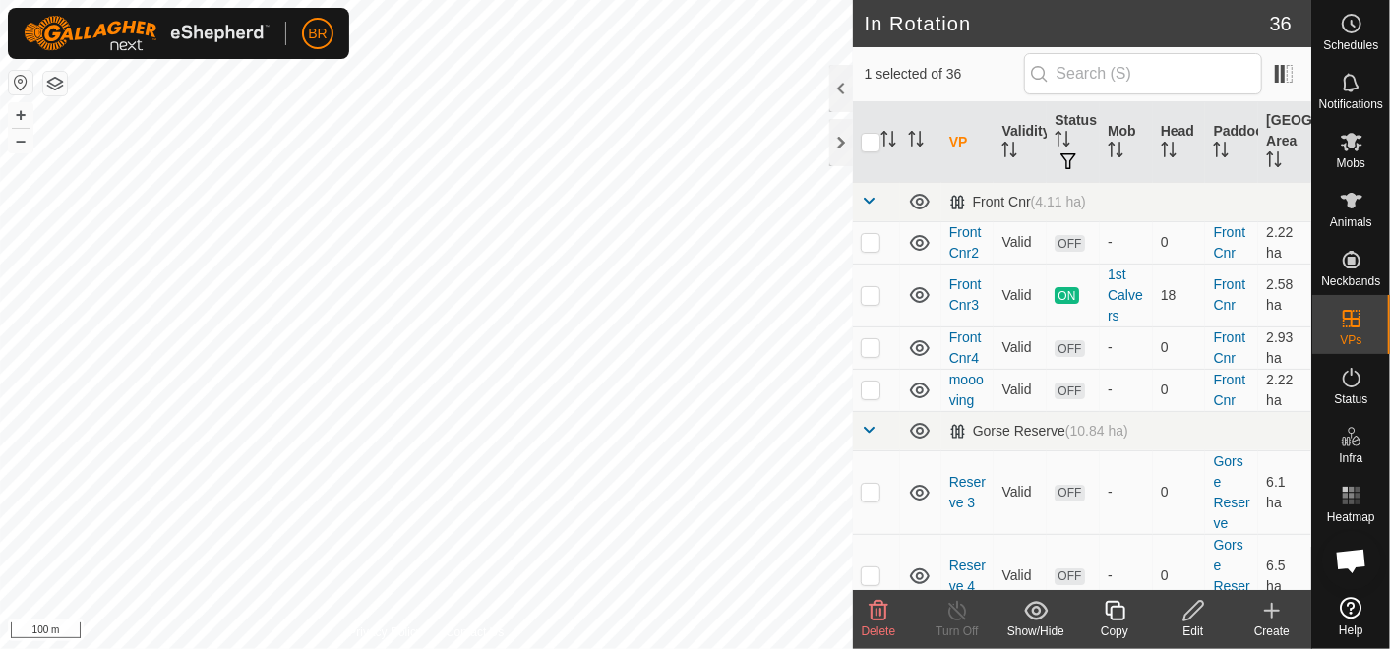
click at [601, 648] on html "BR Schedules Notifications Mobs Animals Neckbands VPs Status Infra Heatmap Help…" at bounding box center [695, 324] width 1390 height 649
click at [307, 648] on html "BR Schedules Notifications Mobs Animals Neckbands VPs Status Infra Heatmap Help…" at bounding box center [695, 324] width 1390 height 649
checkbox input "false"
checkbox input "true"
click at [537, 648] on html "BR Schedules Notifications Mobs Animals Neckbands VPs Status Infra Heatmap Help…" at bounding box center [695, 324] width 1390 height 649
